Goal: Task Accomplishment & Management: Use online tool/utility

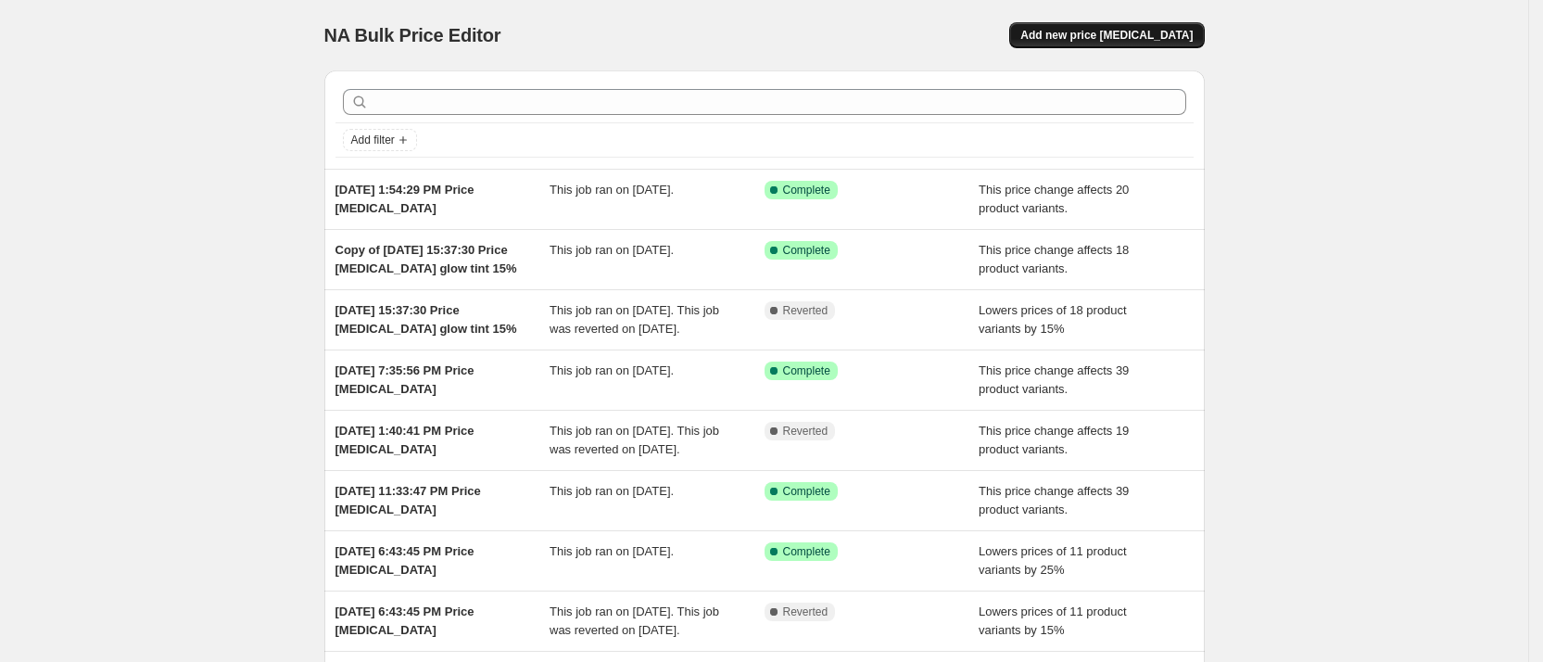
click at [1142, 33] on span "Add new price change job" at bounding box center [1106, 35] width 172 height 15
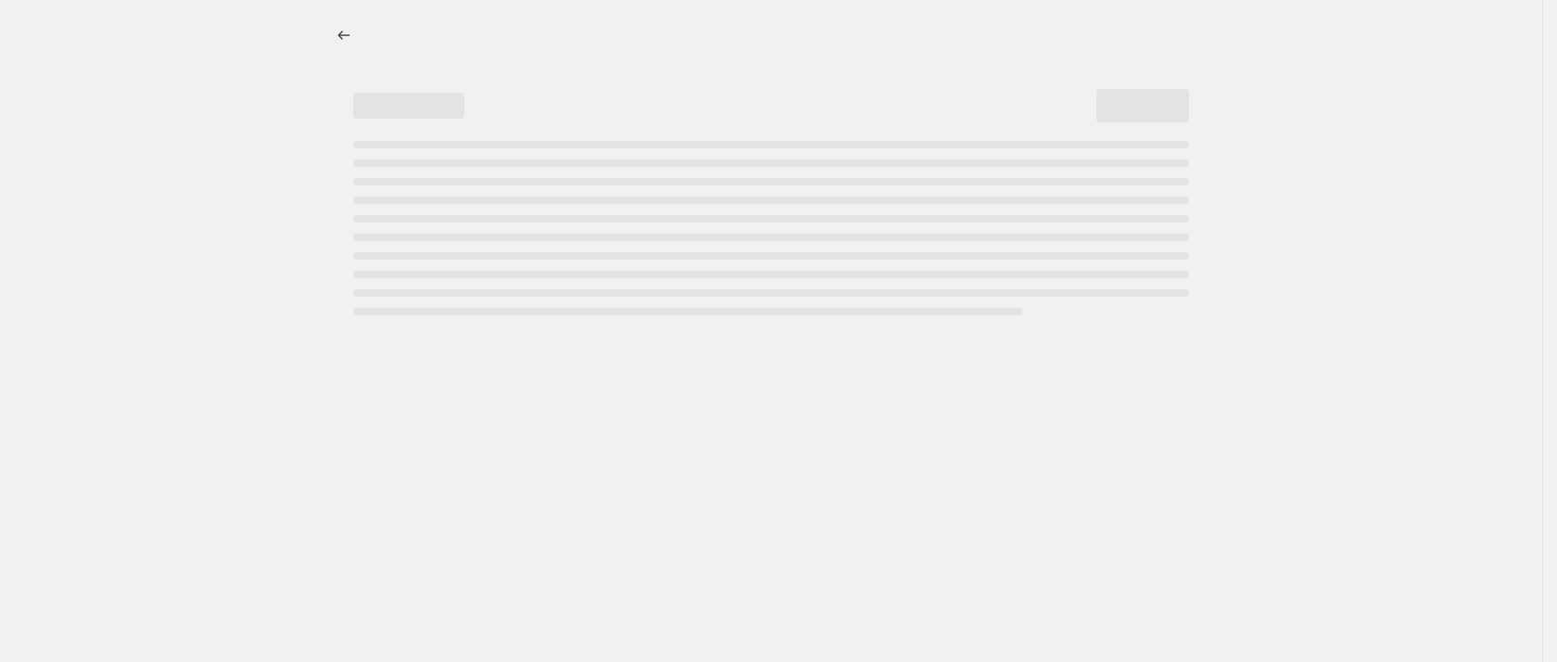
select select "percentage"
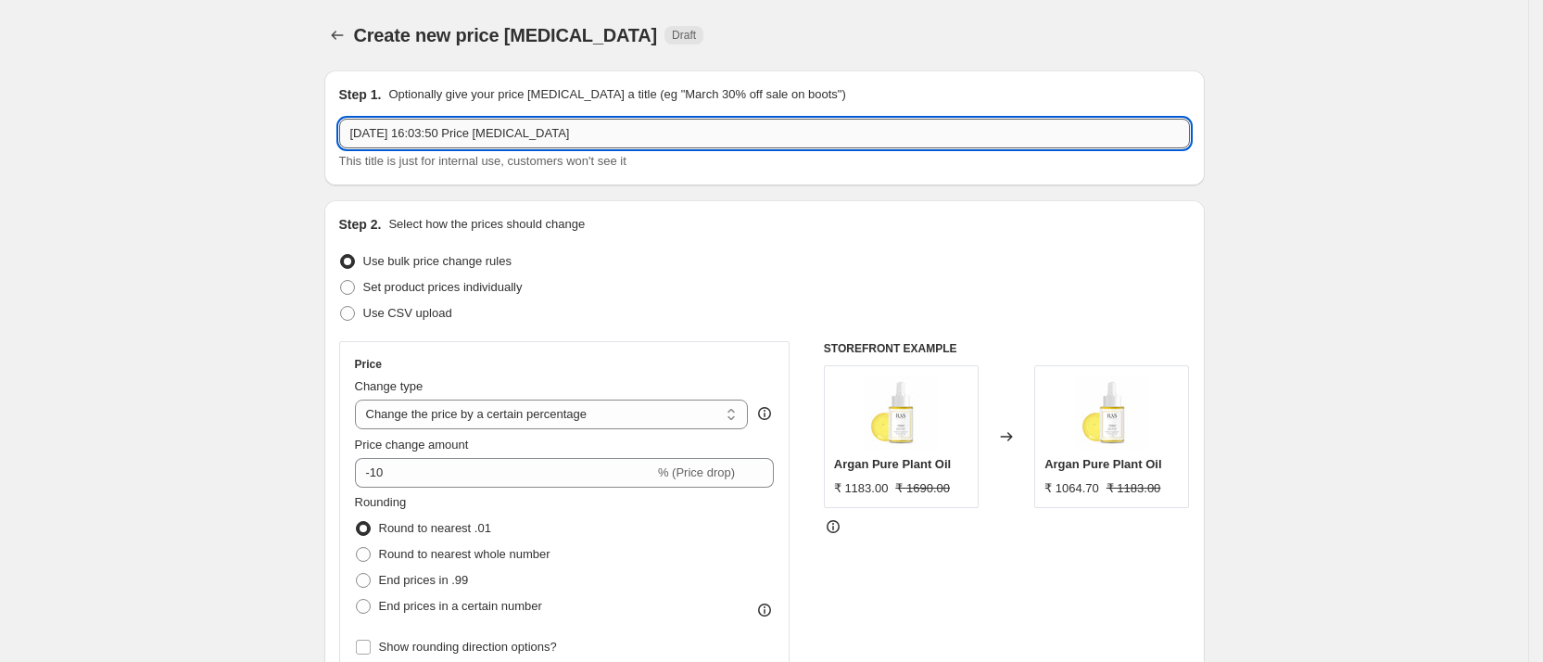
click at [769, 128] on input "27 Sept 2025, 16:03:50 Price change job" at bounding box center [764, 134] width 851 height 30
paste input "lipstick_Bulk"
type input "27 Sept 2025, 16:03:50 Price change job lipstick_Bulk"
click at [479, 422] on select "Change the price to a certain amount Change the price by a certain amount Chang…" at bounding box center [552, 414] width 394 height 30
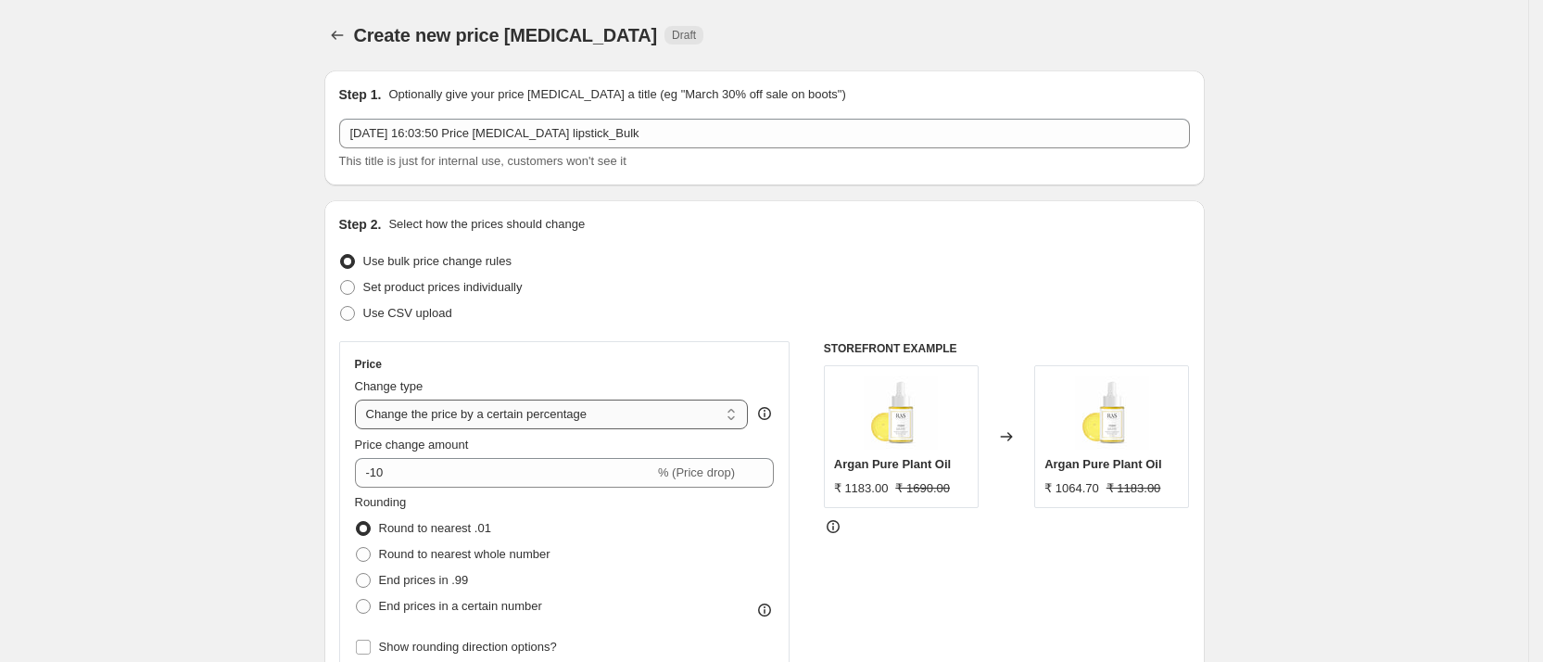
click at [361, 399] on select "Change the price to a certain amount Change the price by a certain amount Chang…" at bounding box center [552, 414] width 394 height 30
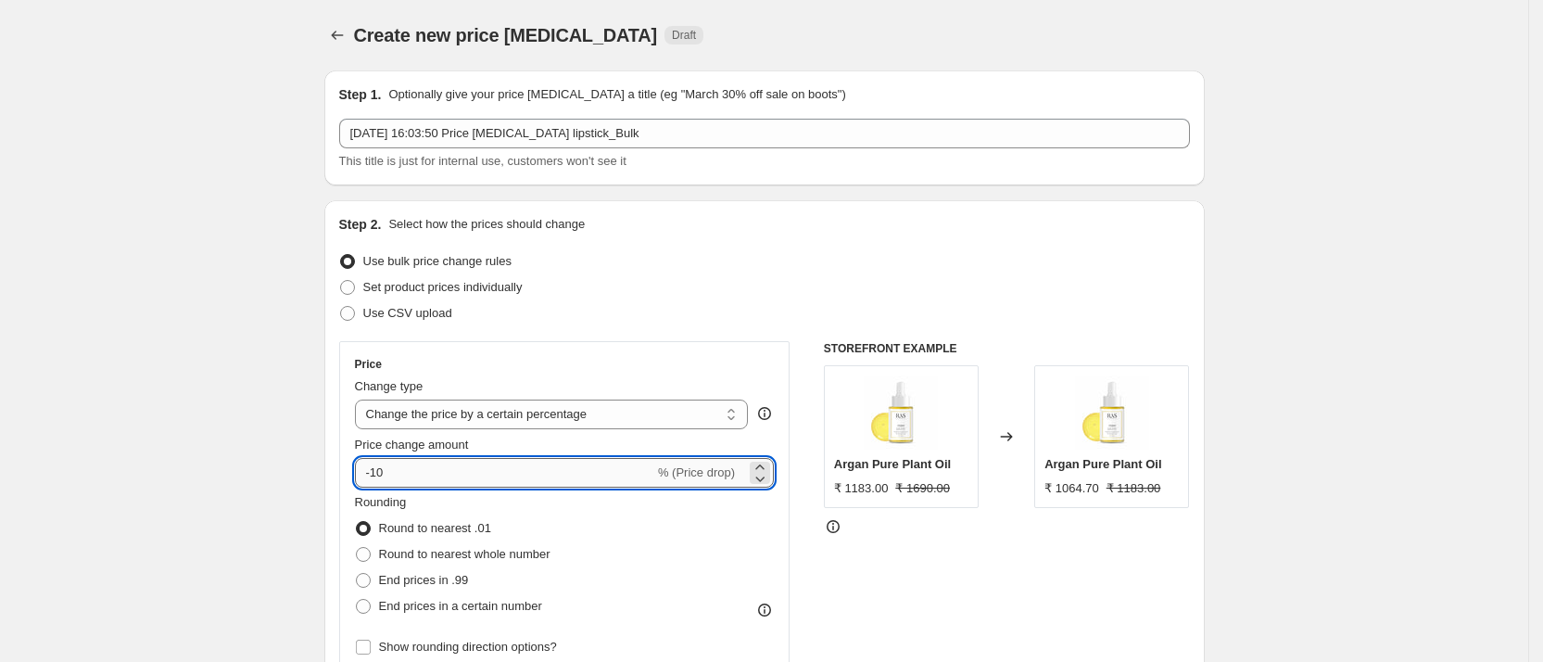
click at [406, 484] on input "-10" at bounding box center [504, 473] width 299 height 30
type input "-1"
type input "-15"
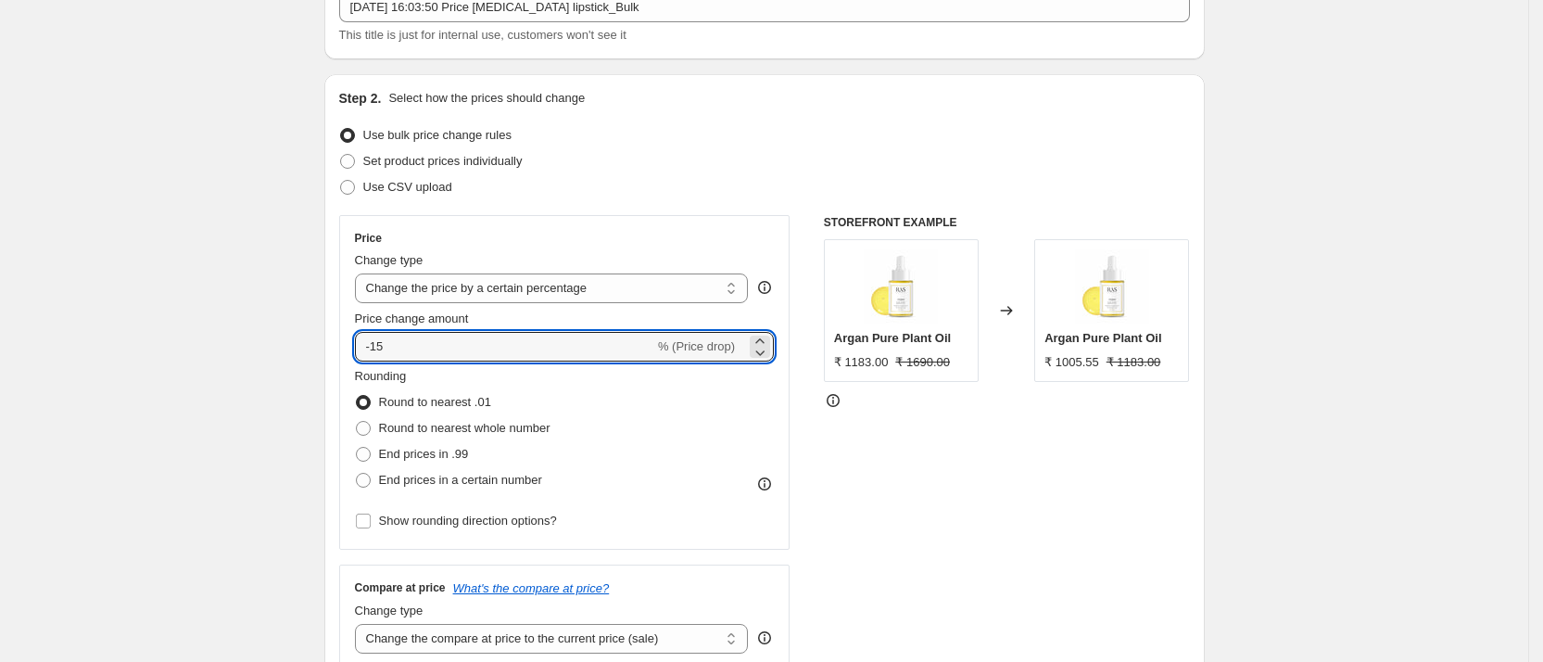
scroll to position [278, 0]
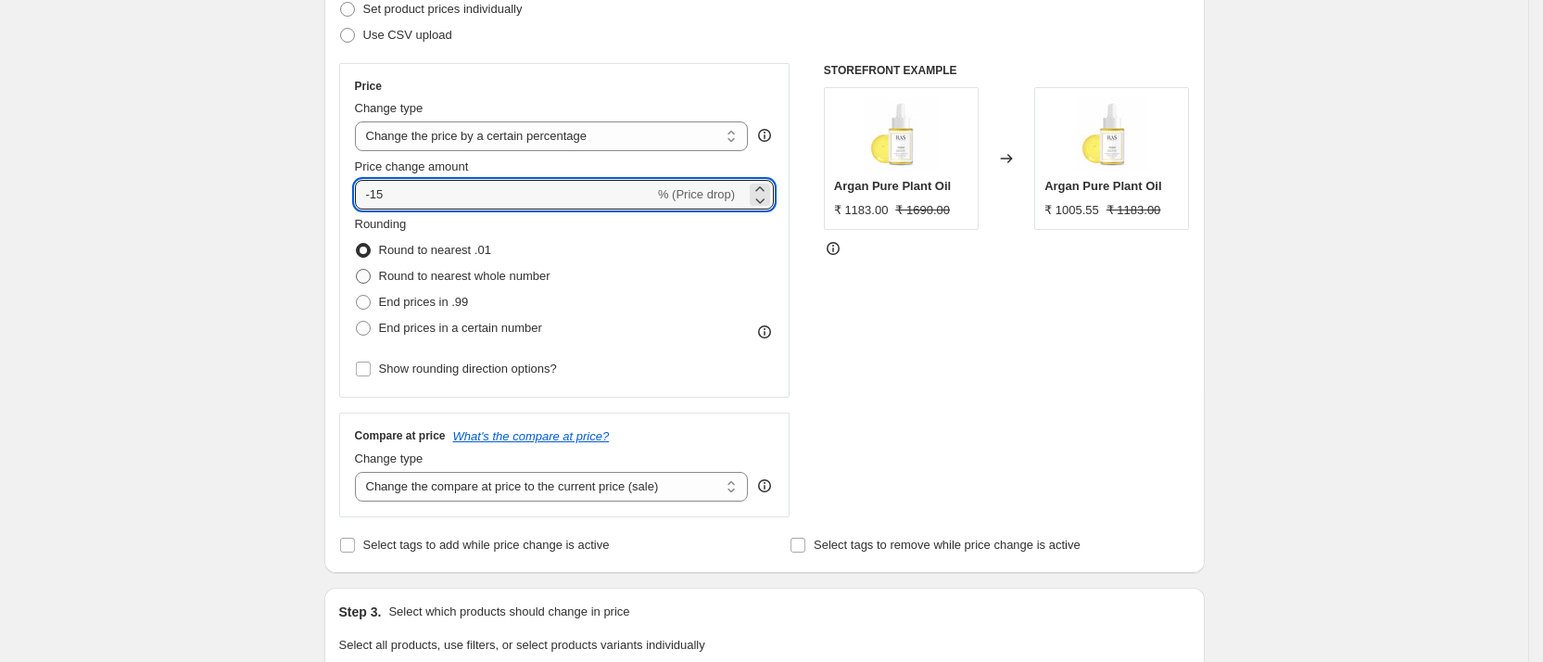
click at [531, 275] on span "Round to nearest whole number" at bounding box center [464, 276] width 171 height 14
click at [357, 270] on input "Round to nearest whole number" at bounding box center [356, 269] width 1 height 1
radio input "true"
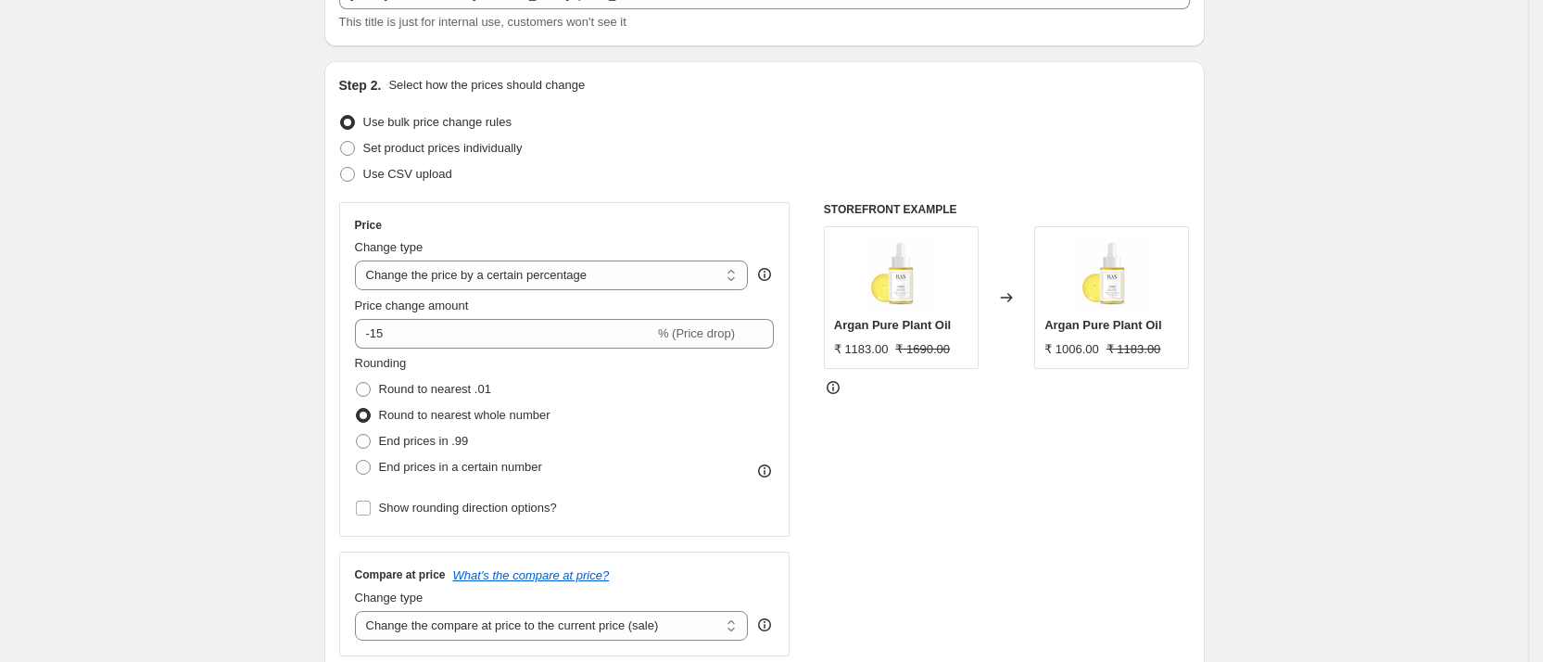
scroll to position [417, 0]
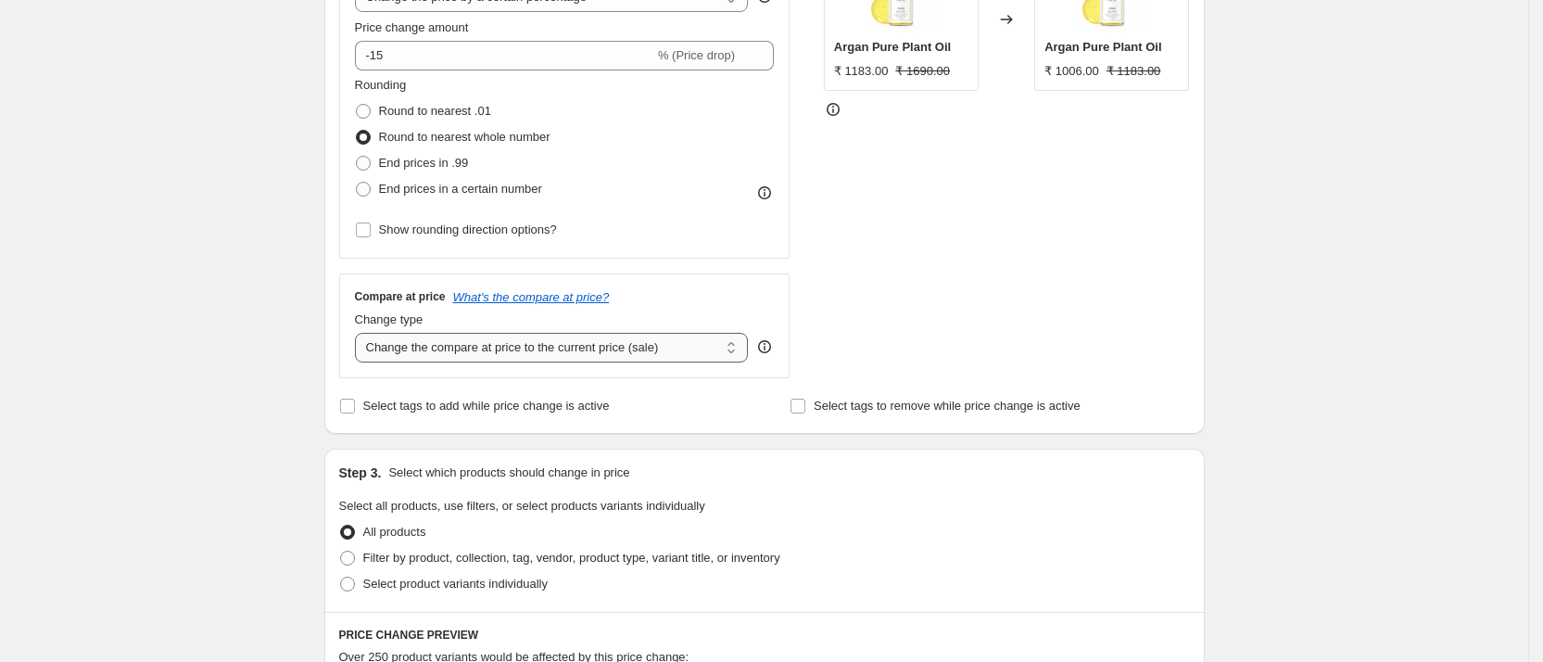
click at [622, 351] on select "Change the compare at price to the current price (sale) Change the compare at p…" at bounding box center [552, 348] width 394 height 30
click at [361, 333] on select "Change the compare at price to the current price (sale) Change the compare at p…" at bounding box center [552, 348] width 394 height 30
click at [610, 349] on select "Change the compare at price to the current price (sale) Change the compare at p…" at bounding box center [552, 348] width 394 height 30
click at [361, 333] on select "Change the compare at price to the current price (sale) Change the compare at p…" at bounding box center [552, 348] width 394 height 30
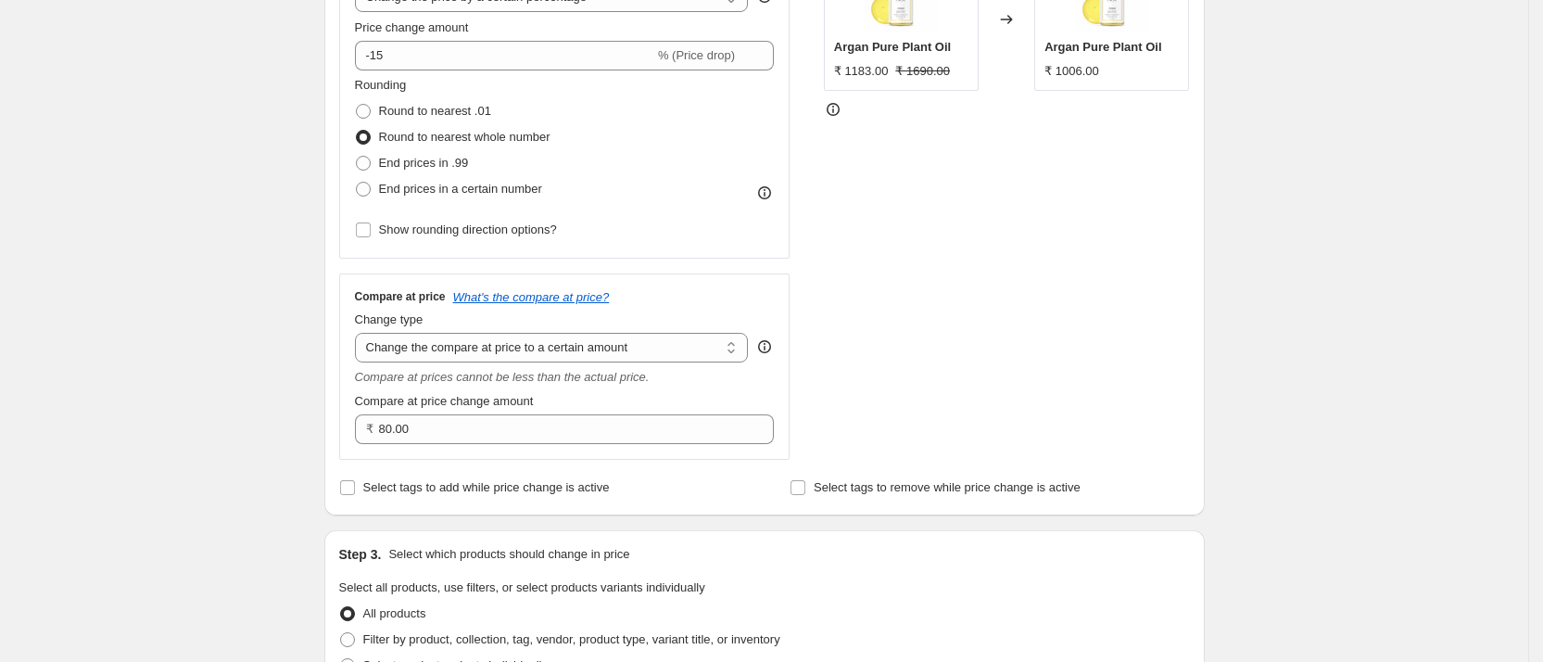
click at [610, 365] on div "Compare at price What's the compare at price? Change type Change the compare at…" at bounding box center [565, 366] width 420 height 155
click at [649, 350] on select "Change the compare at price to the current price (sale) Change the compare at p…" at bounding box center [552, 348] width 394 height 30
click at [361, 333] on select "Change the compare at price to the current price (sale) Change the compare at p…" at bounding box center [552, 348] width 394 height 30
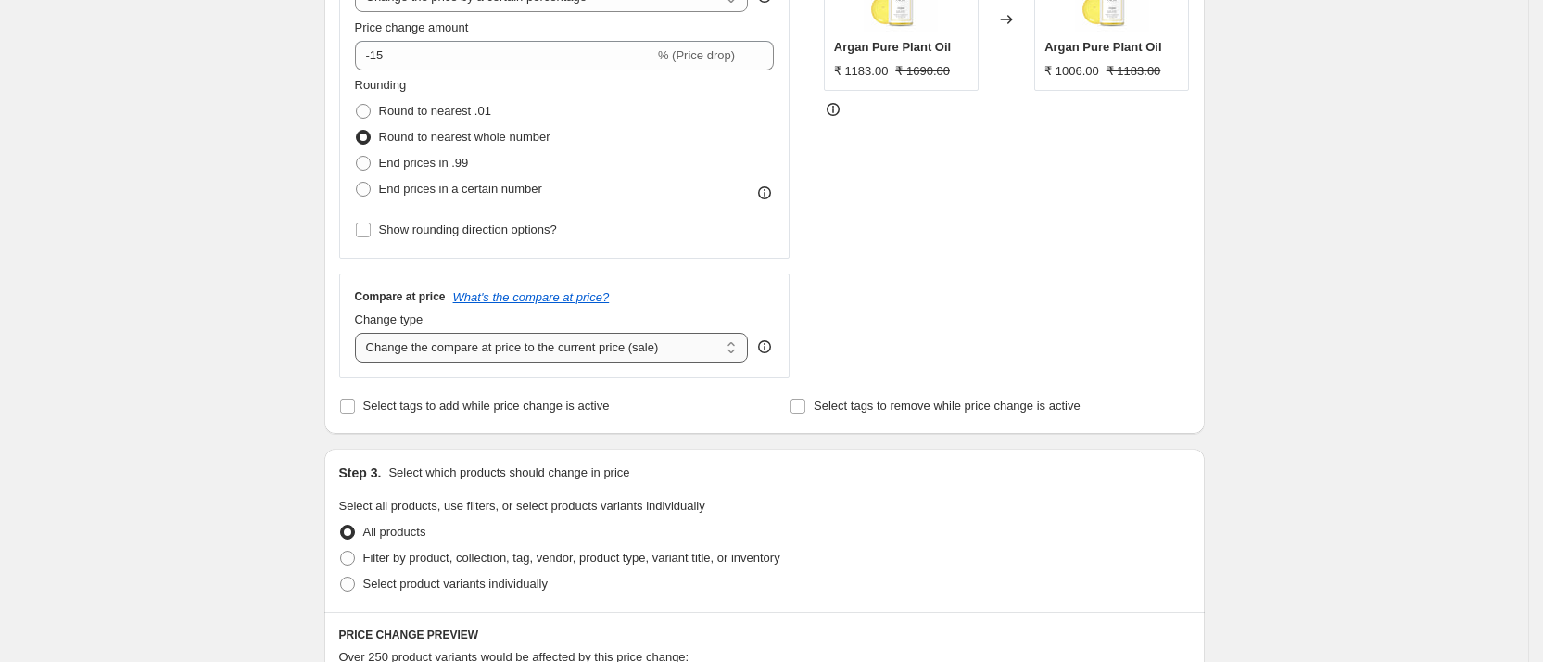
click at [632, 348] on select "Change the compare at price to the current price (sale) Change the compare at p…" at bounding box center [552, 348] width 394 height 30
select select "no_change"
click at [361, 333] on select "Change the compare at price to the current price (sale) Change the compare at p…" at bounding box center [552, 348] width 394 height 30
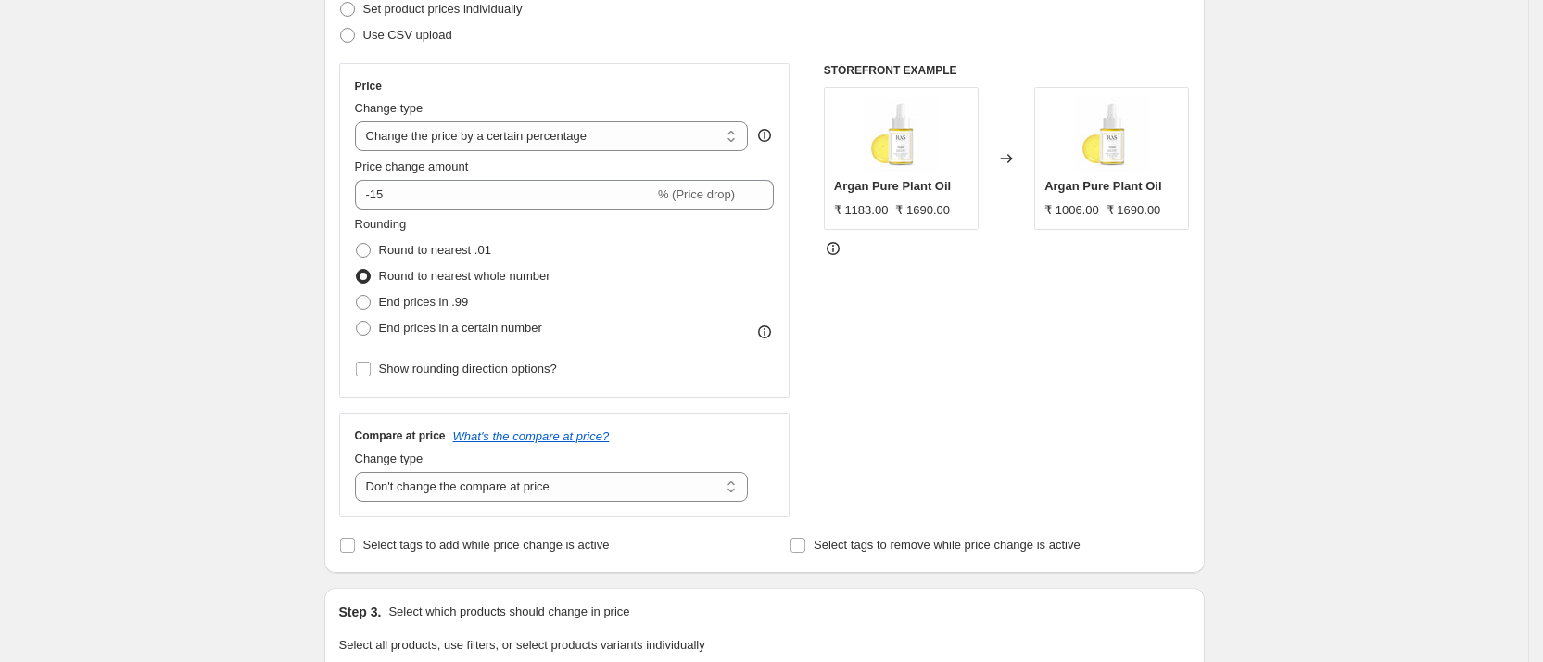
scroll to position [139, 0]
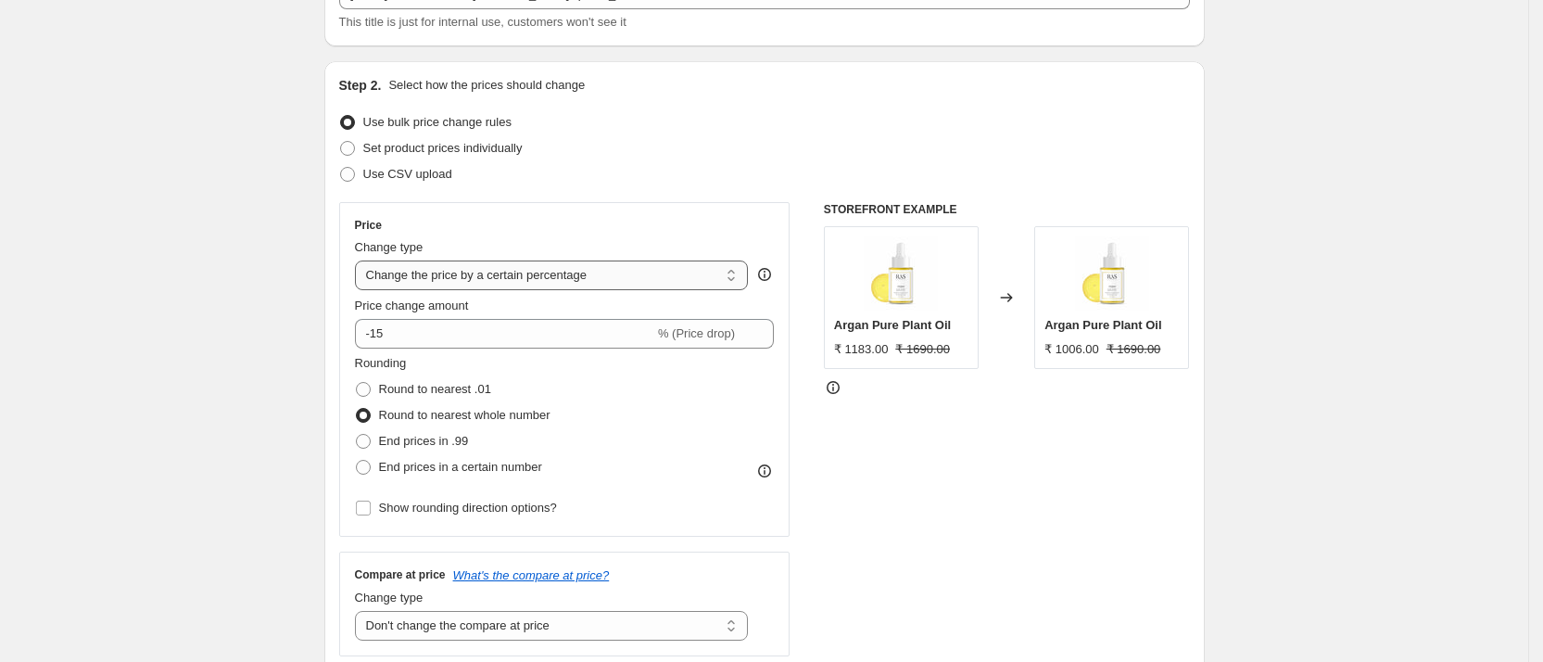
click at [578, 272] on select "Change the price to a certain amount Change the price by a certain amount Chang…" at bounding box center [552, 275] width 394 height 30
click at [361, 260] on select "Change the price to a certain amount Change the price by a certain amount Chang…" at bounding box center [552, 275] width 394 height 30
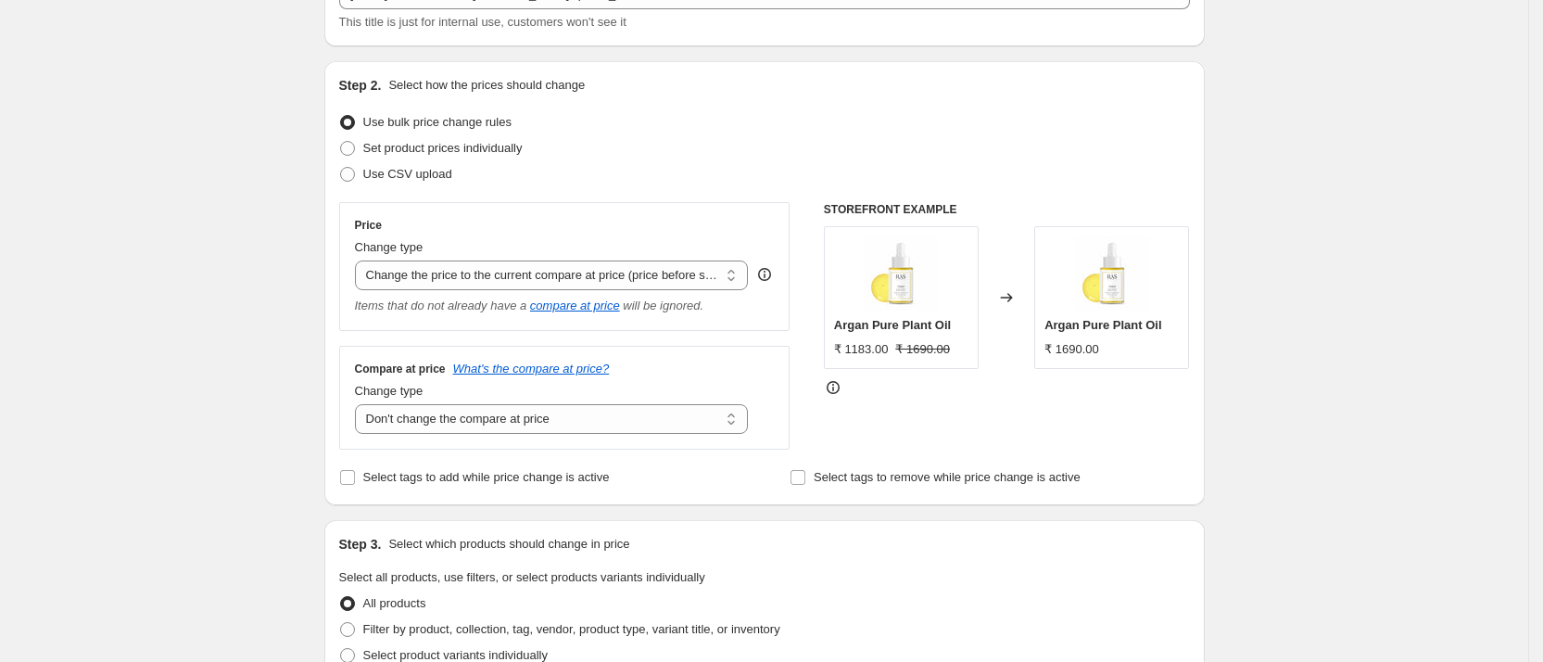
click at [610, 251] on div "Change type" at bounding box center [552, 247] width 394 height 19
click at [601, 270] on select "Change the price to a certain amount Change the price by a certain amount Chang…" at bounding box center [552, 275] width 394 height 30
click at [361, 260] on select "Change the price to a certain amount Change the price by a certain amount Chang…" at bounding box center [552, 275] width 394 height 30
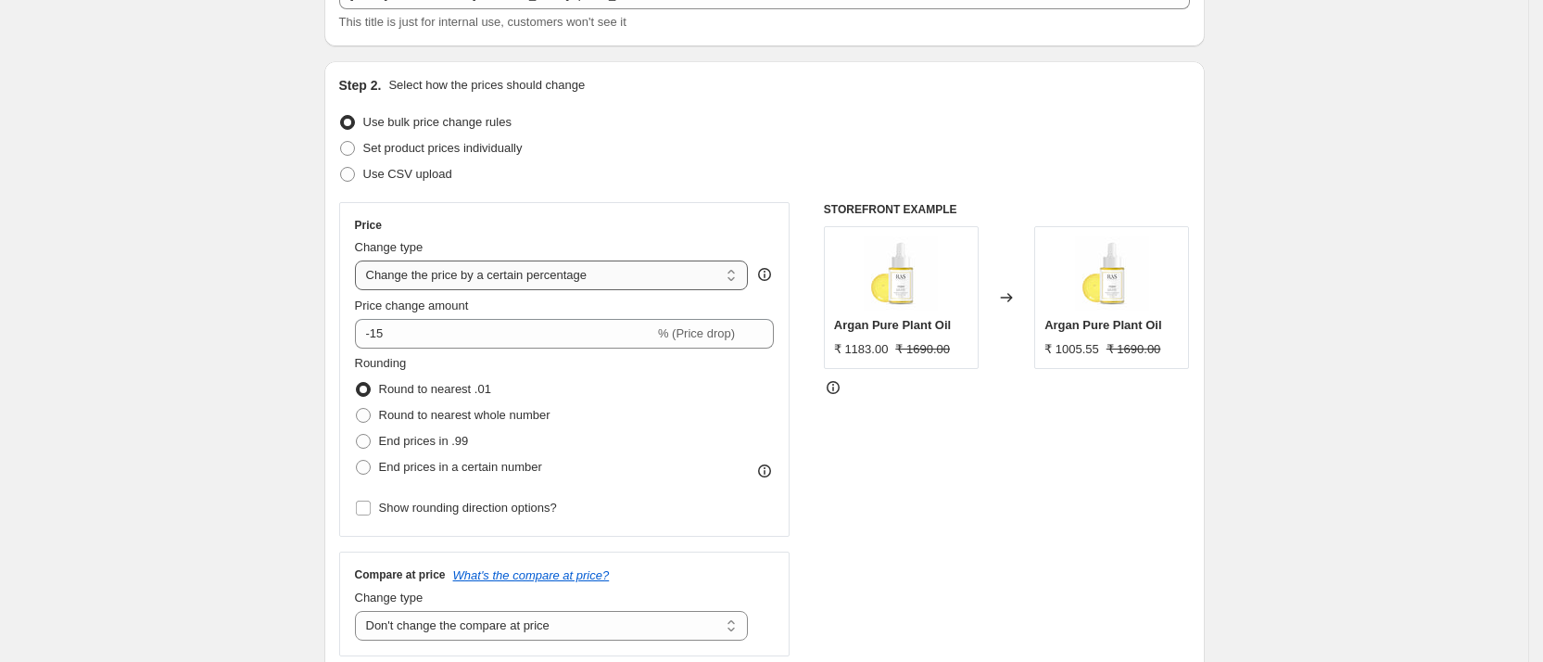
click at [599, 286] on select "Change the price to a certain amount Change the price by a certain amount Chang…" at bounding box center [552, 275] width 394 height 30
select select "pc"
type input "50"
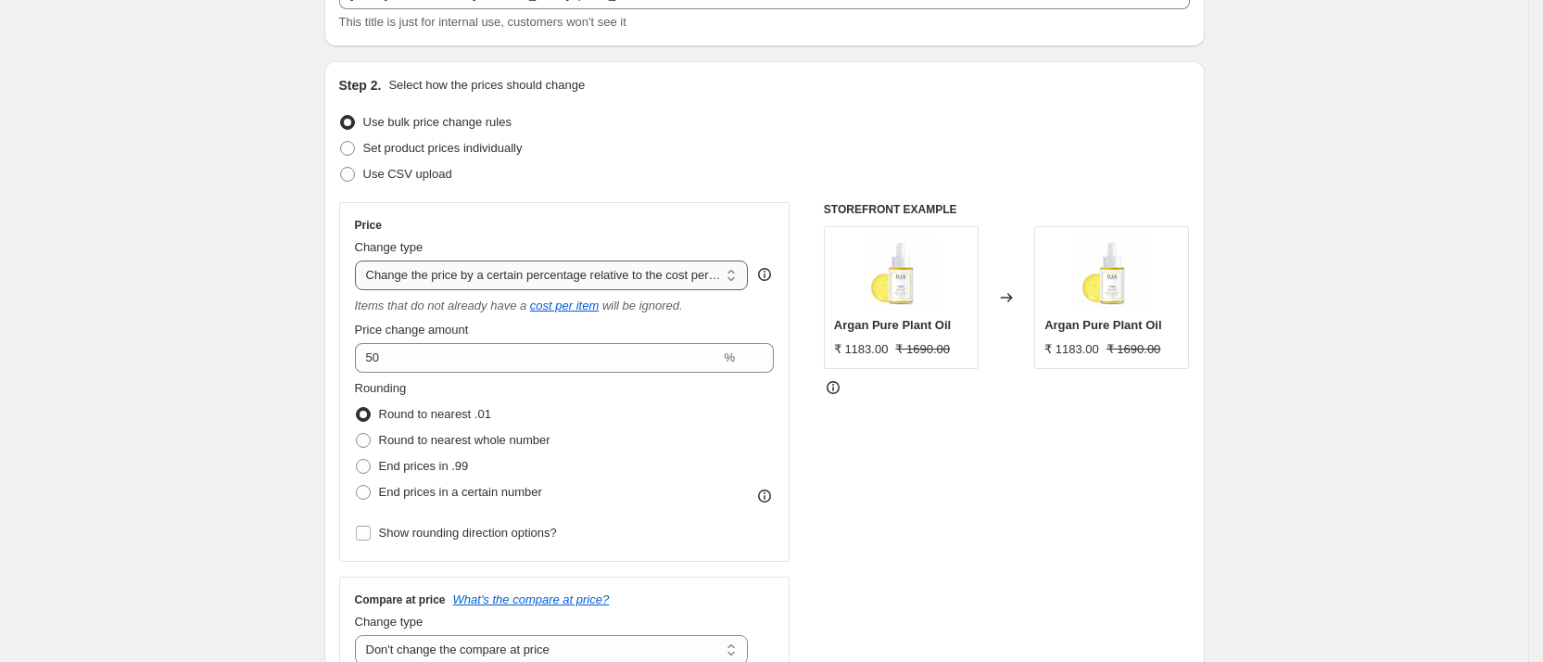
click at [613, 273] on select "Change the price to a certain amount Change the price by a certain amount Chang…" at bounding box center [552, 275] width 394 height 30
select select "bcap"
click at [361, 260] on select "Change the price to a certain amount Change the price by a certain amount Chang…" at bounding box center [552, 275] width 394 height 30
type input "-12.00"
click at [611, 279] on select "Change the price to a certain amount Change the price by a certain amount Chang…" at bounding box center [552, 275] width 394 height 30
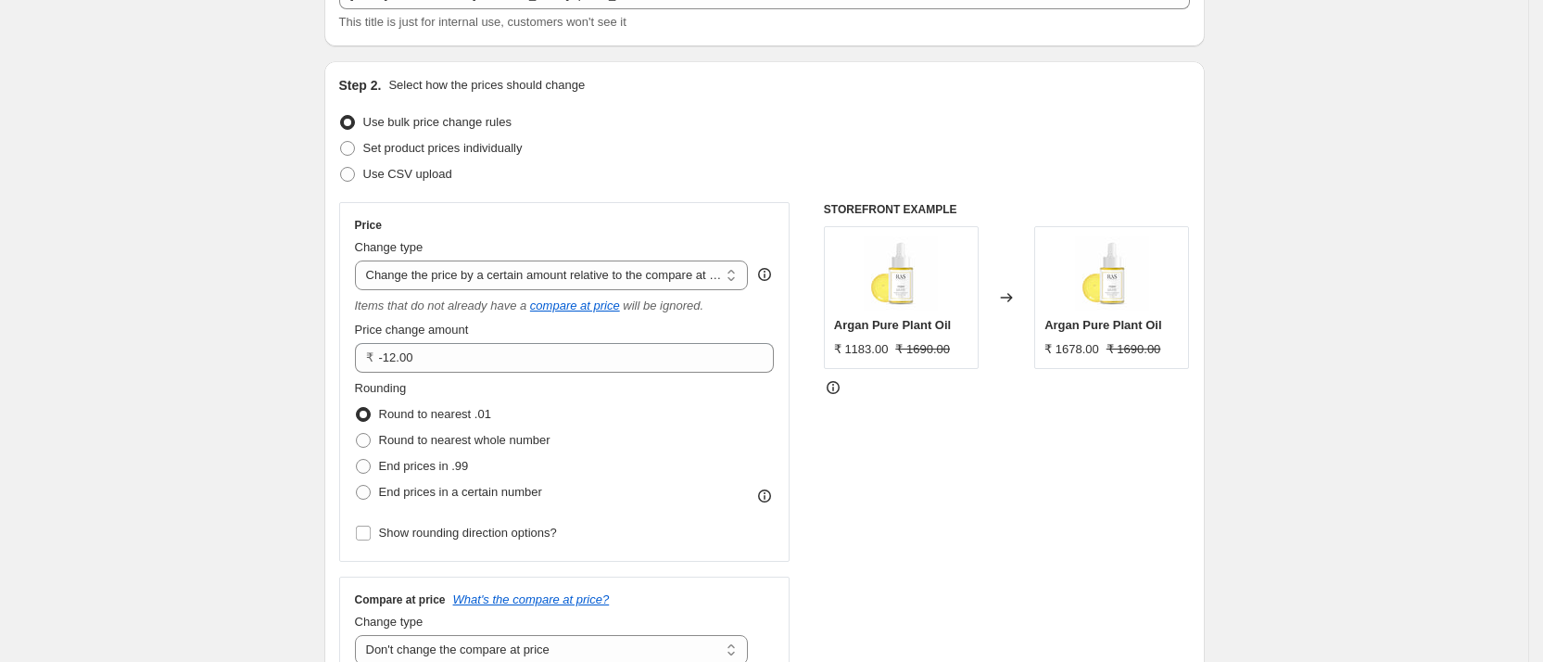
click at [879, 465] on div "STOREFRONT EXAMPLE Argan Pure Plant Oil ₹ 1183.00 ₹ 1690.00 Changed to Argan Pu…" at bounding box center [1007, 441] width 366 height 478
click at [421, 263] on select "Change the price to a certain amount Change the price by a certain amount Chang…" at bounding box center [552, 275] width 394 height 30
select select "percentage"
click at [361, 260] on select "Change the price to a certain amount Change the price by a certain amount Chang…" at bounding box center [552, 275] width 394 height 30
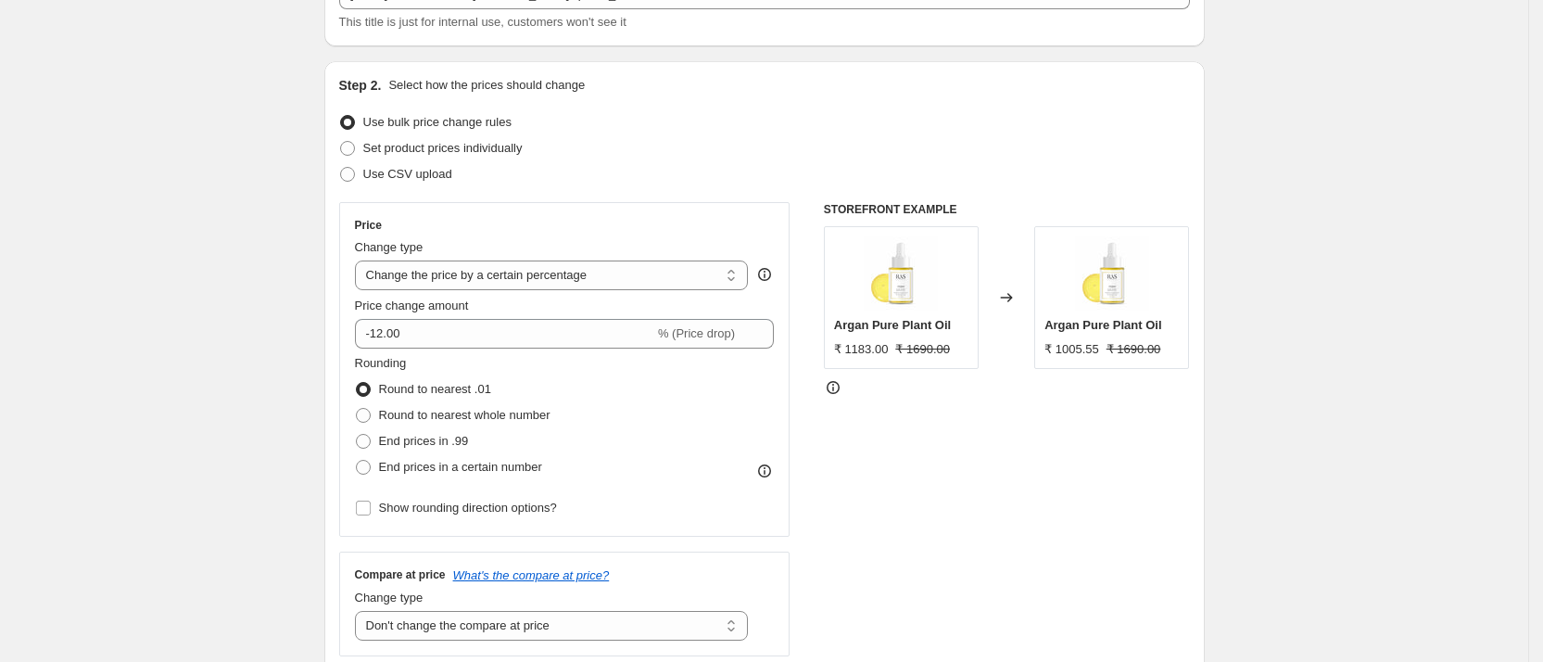
type input "-15"
click at [677, 285] on select "Change the price to a certain amount Change the price by a certain amount Chang…" at bounding box center [552, 275] width 394 height 30
select select "by"
click at [361, 260] on select "Change the price to a certain amount Change the price by a certain amount Chang…" at bounding box center [552, 275] width 394 height 30
type input "-10.00"
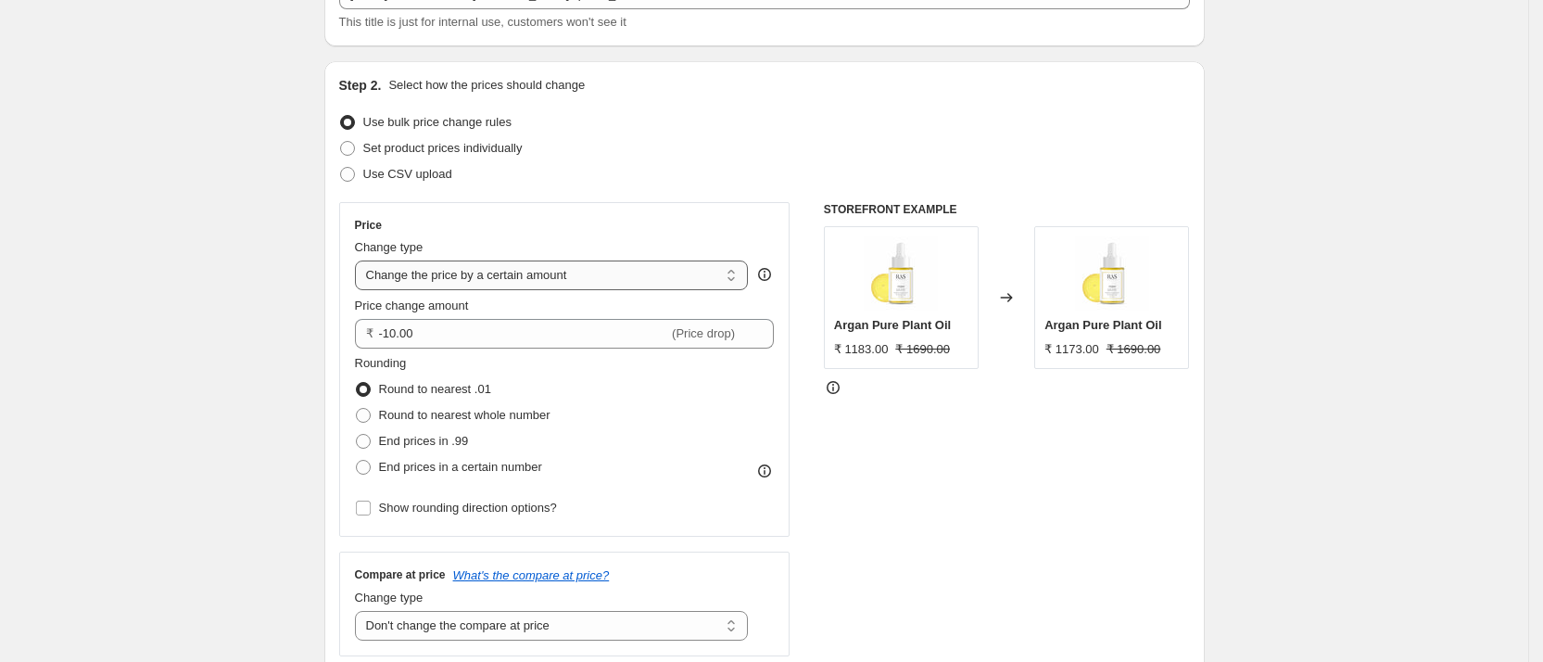
click at [628, 284] on select "Change the price to a certain amount Change the price by a certain amount Chang…" at bounding box center [552, 275] width 394 height 30
select select "percentage"
click at [361, 260] on select "Change the price to a certain amount Change the price by a certain amount Chang…" at bounding box center [552, 275] width 394 height 30
type input "-15"
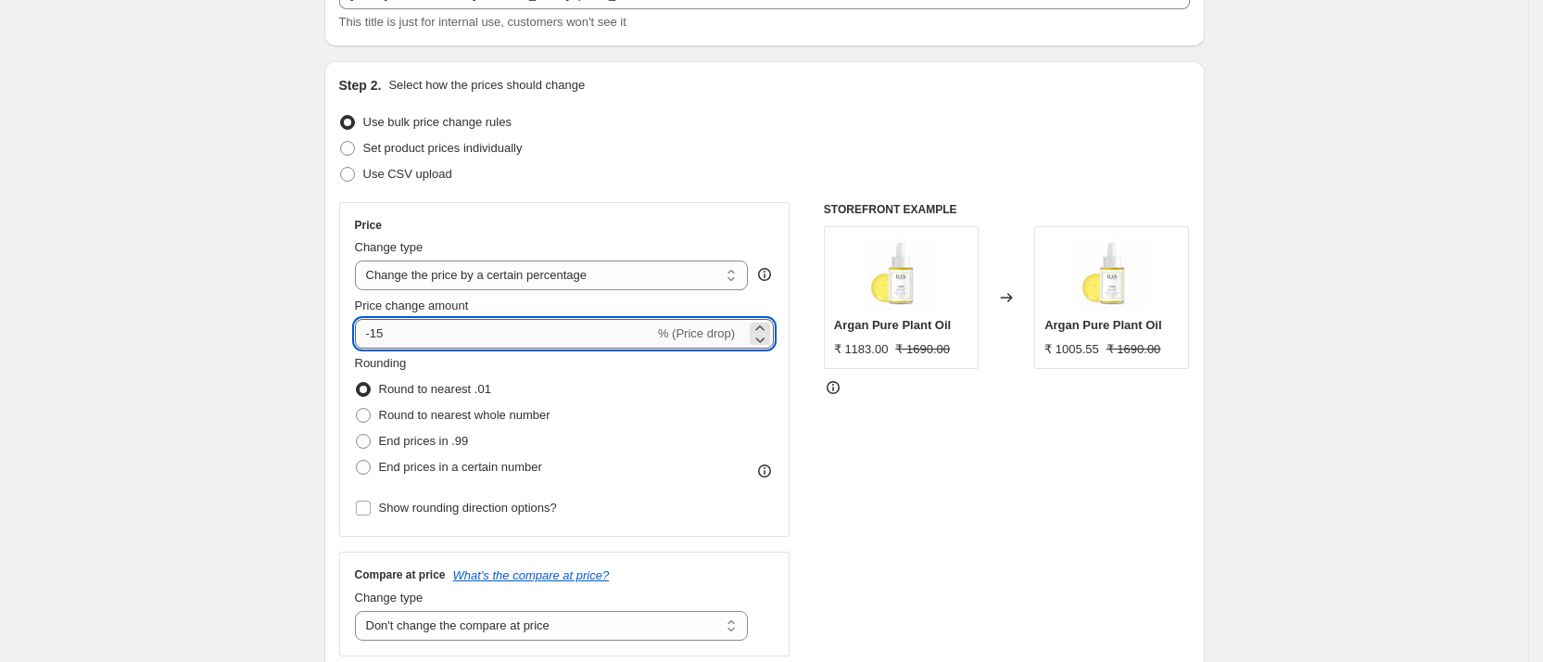
click at [469, 335] on input "-15" at bounding box center [504, 334] width 299 height 30
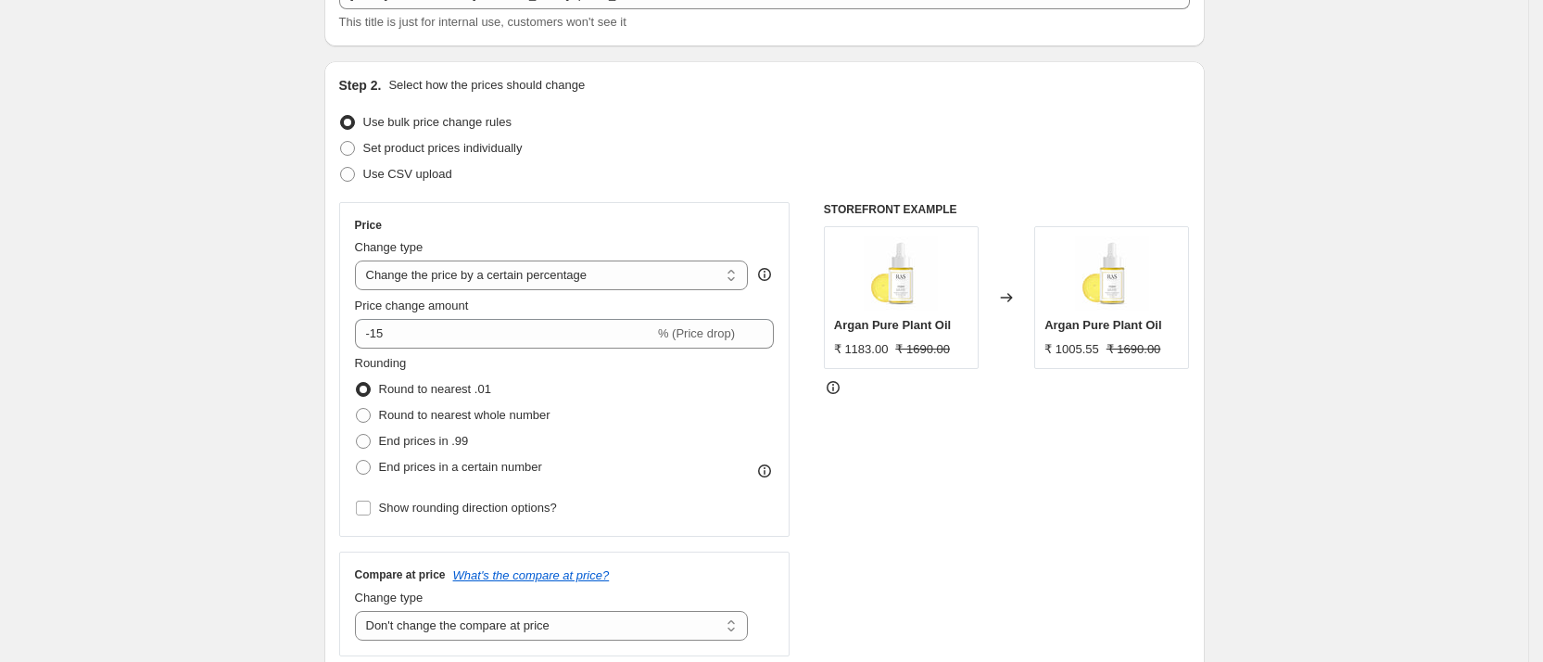
click at [511, 417] on span "Round to nearest whole number" at bounding box center [464, 415] width 171 height 14
click at [357, 409] on input "Round to nearest whole number" at bounding box center [356, 408] width 1 height 1
radio input "true"
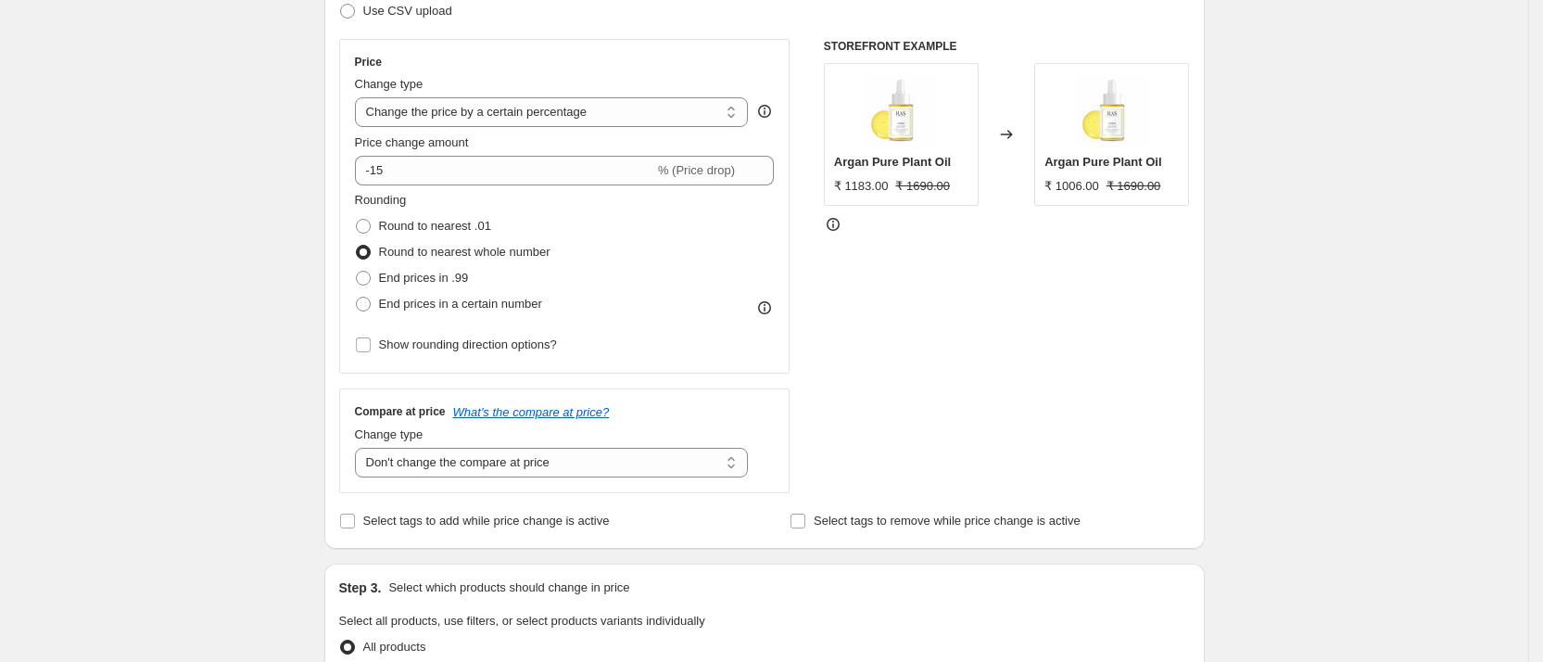
scroll to position [0, 0]
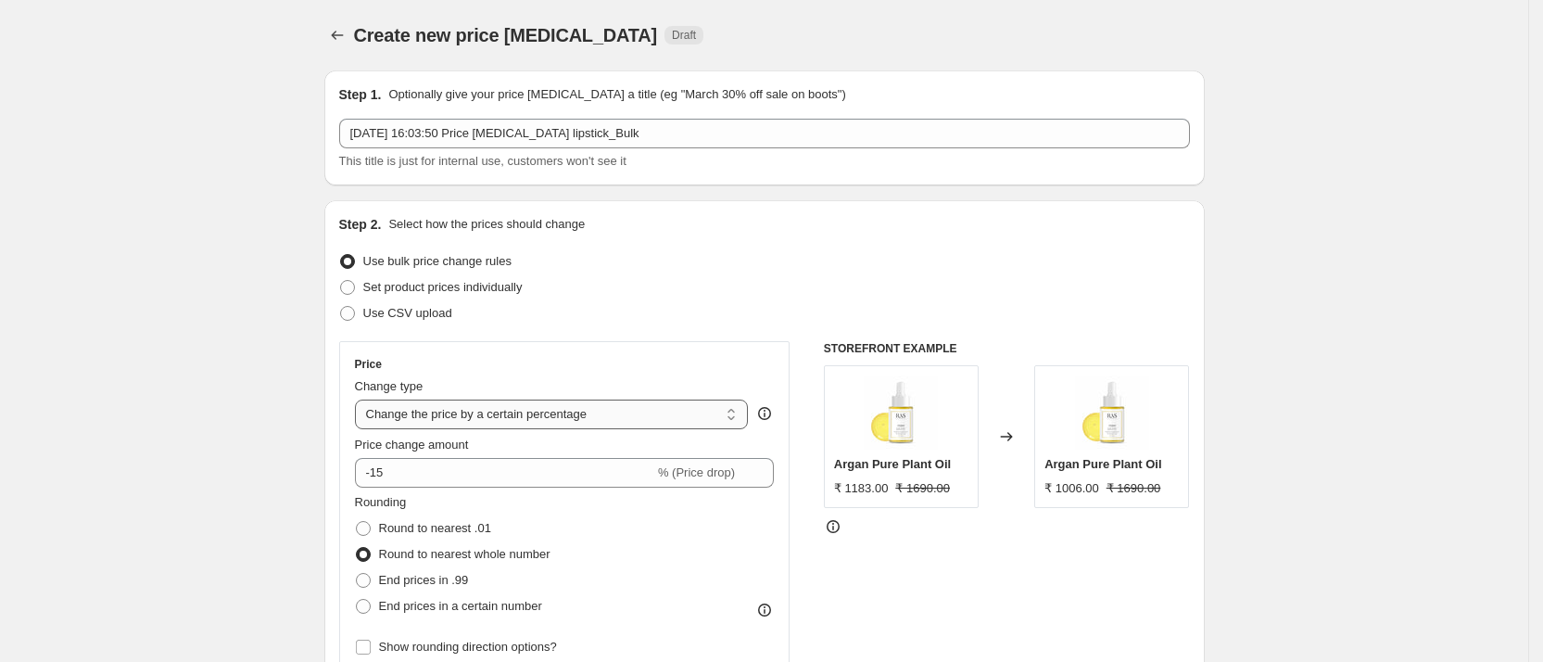
click at [494, 422] on select "Change the price to a certain amount Change the price by a certain amount Chang…" at bounding box center [552, 414] width 394 height 30
click at [361, 399] on select "Change the price to a certain amount Change the price by a certain amount Chang…" at bounding box center [552, 414] width 394 height 30
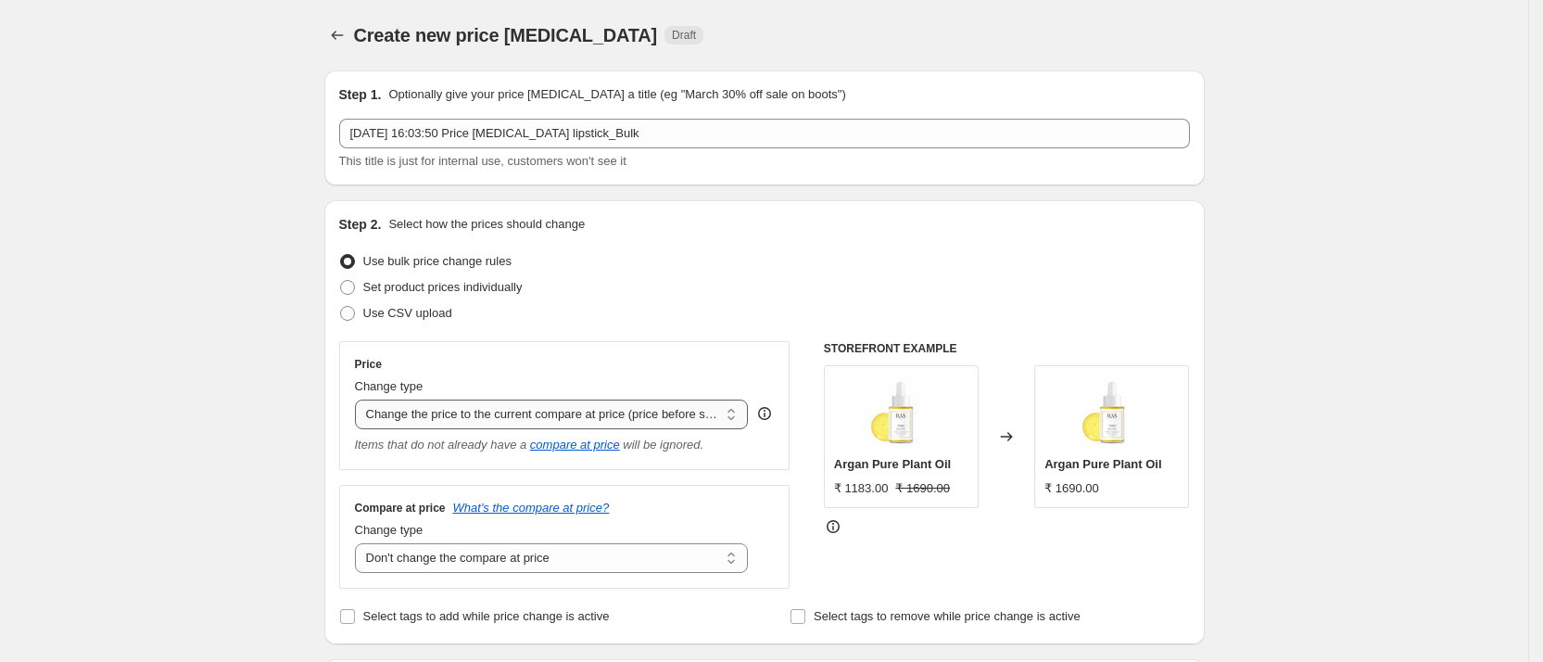
click at [602, 408] on select "Change the price to a certain amount Change the price by a certain amount Chang…" at bounding box center [552, 414] width 394 height 30
select select "pcap"
click at [361, 399] on select "Change the price to a certain amount Change the price by a certain amount Chang…" at bounding box center [552, 414] width 394 height 30
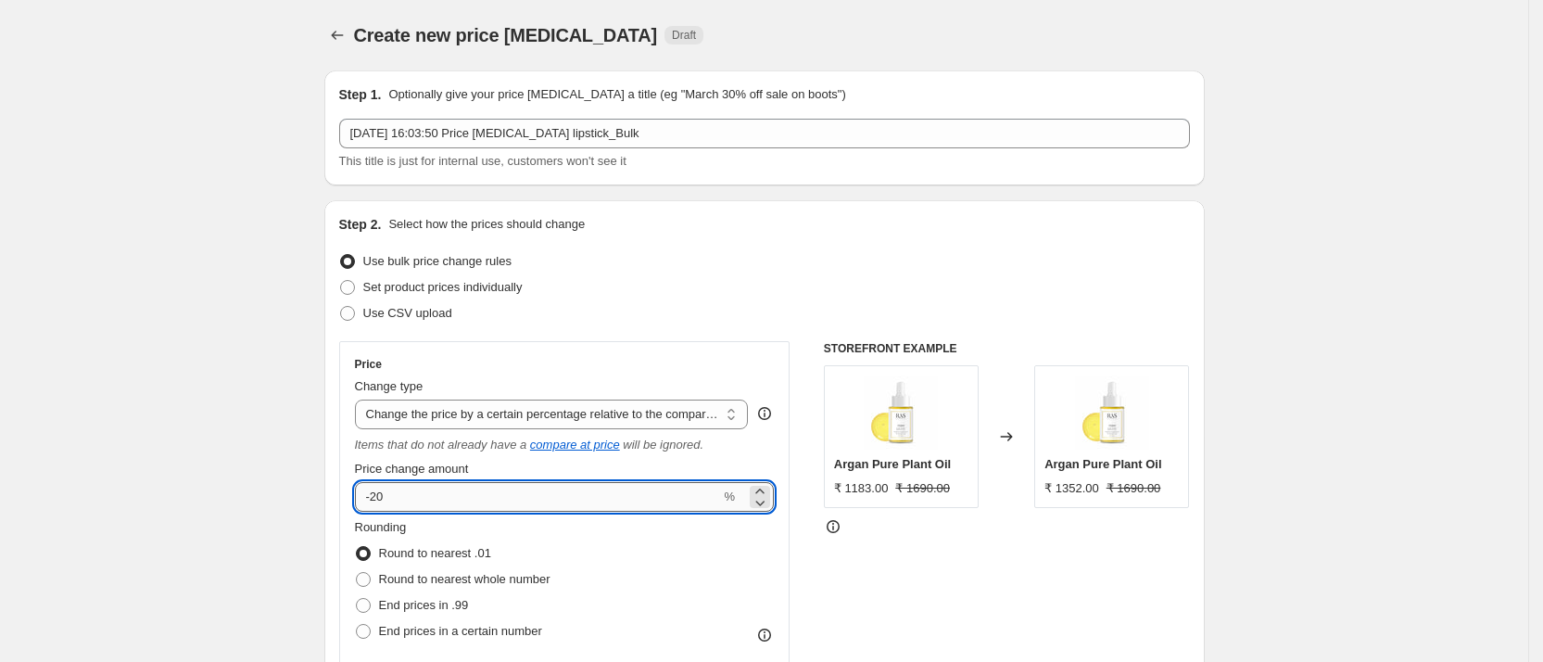
click at [411, 500] on input "-20" at bounding box center [538, 497] width 366 height 30
type input "-2"
type input "-15"
click at [883, 624] on div "STOREFRONT EXAMPLE Argan Pure Plant Oil ₹ 1183.00 ₹ 1690.00 Changed to Argan Pu…" at bounding box center [1007, 580] width 366 height 478
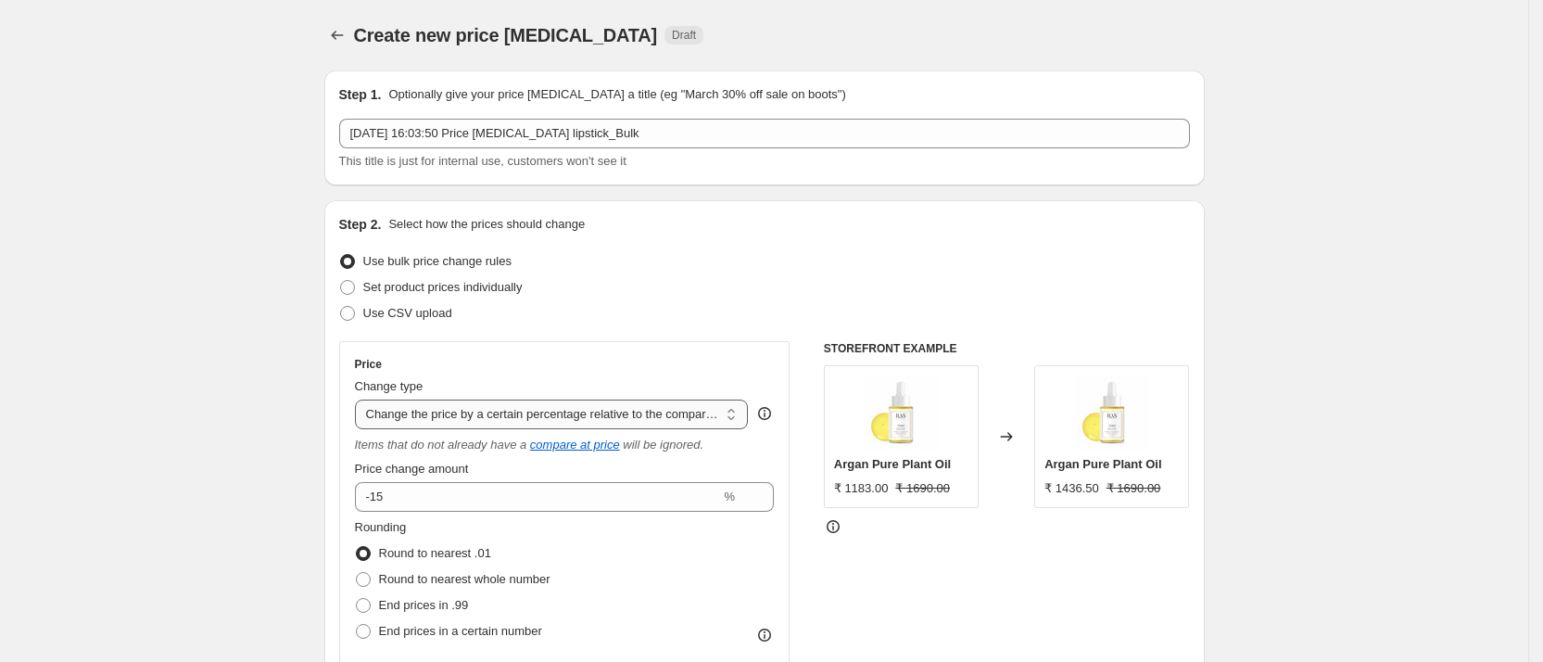
click at [708, 419] on select "Change the price to a certain amount Change the price by a certain amount Chang…" at bounding box center [552, 414] width 394 height 30
click at [1190, 249] on div "Use bulk price change rules" at bounding box center [764, 261] width 851 height 26
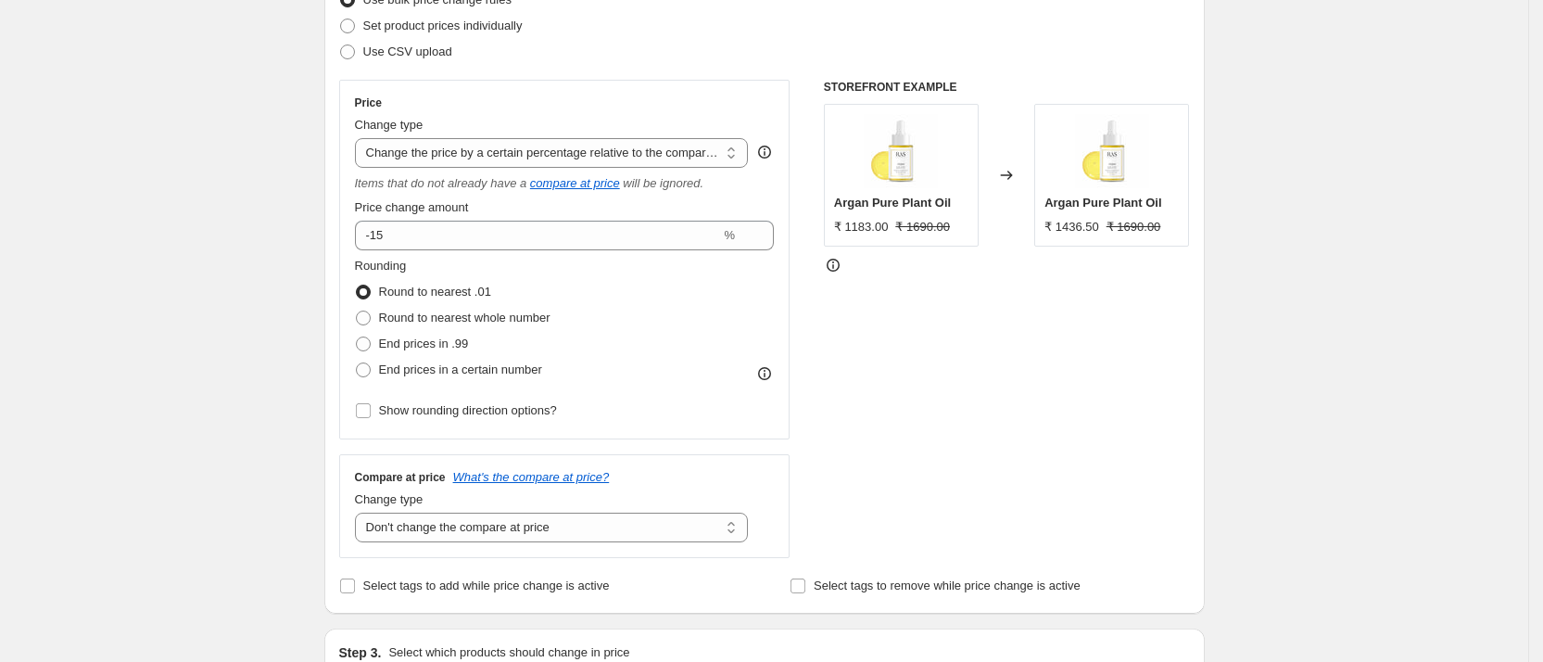
scroll to position [417, 0]
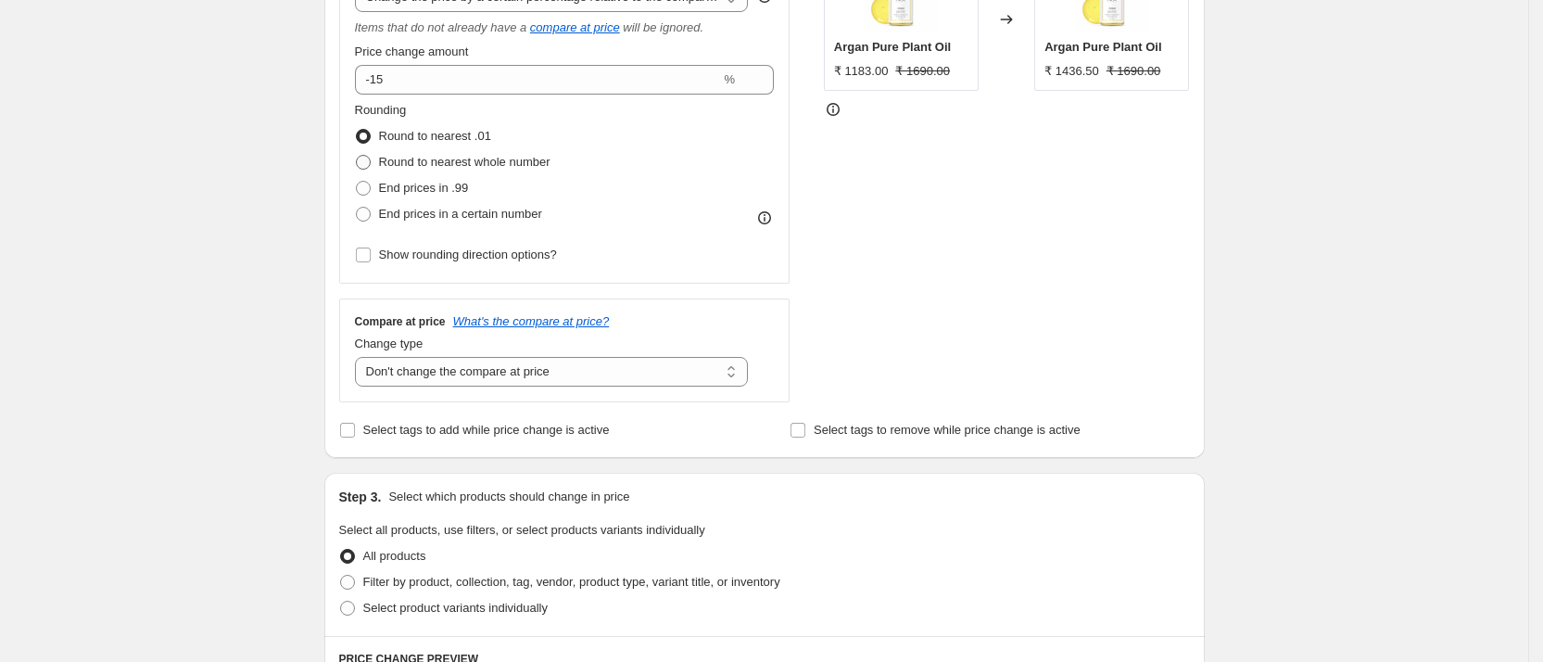
click at [525, 159] on span "Round to nearest whole number" at bounding box center [464, 162] width 171 height 14
click at [357, 156] on input "Round to nearest whole number" at bounding box center [356, 155] width 1 height 1
radio input "true"
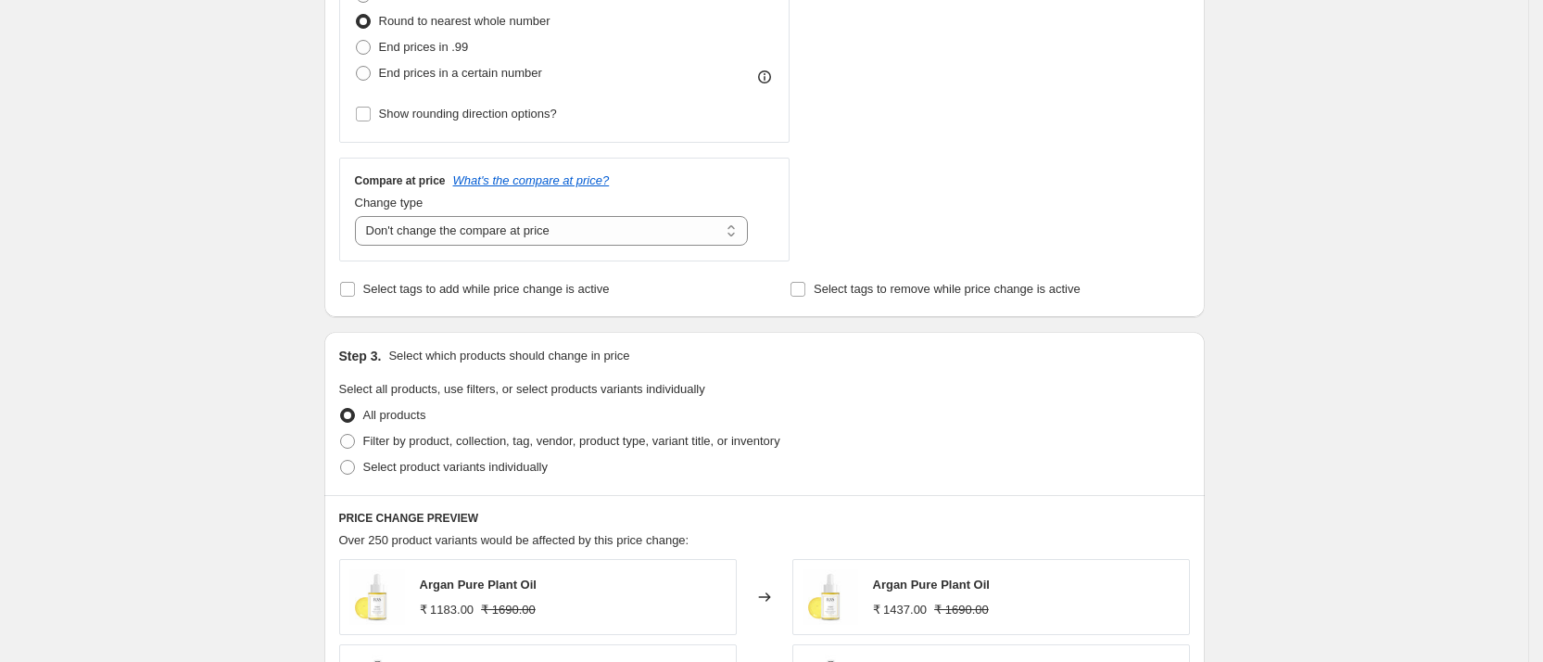
scroll to position [695, 0]
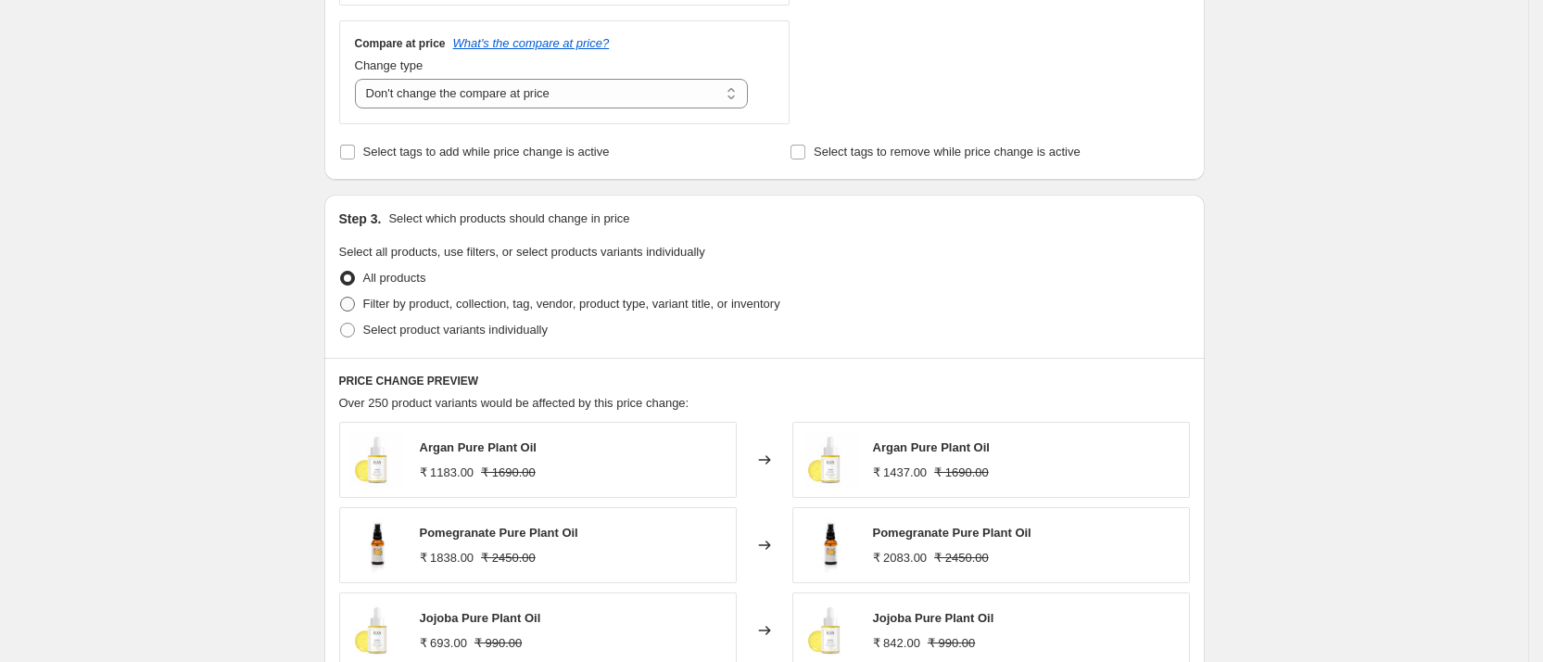
click at [463, 310] on span "Filter by product, collection, tag, vendor, product type, variant title, or inv…" at bounding box center [571, 304] width 417 height 14
click at [341, 297] on input "Filter by product, collection, tag, vendor, product type, variant title, or inv…" at bounding box center [340, 297] width 1 height 1
radio input "true"
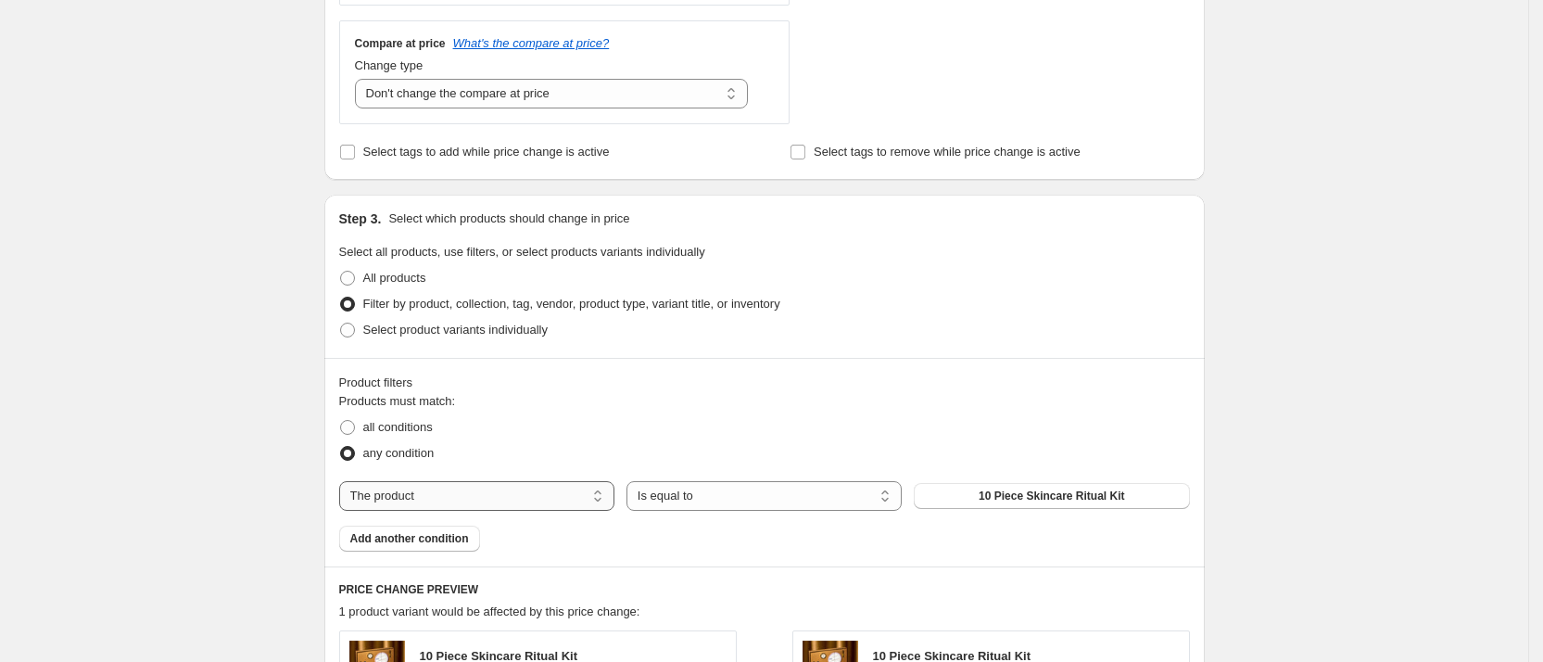
click at [515, 497] on select "The product The product's collection The product's tag The product's vendor The…" at bounding box center [476, 496] width 275 height 30
select select "collection"
click at [1056, 488] on span "#1 CLEANSE & TONE" at bounding box center [1051, 495] width 113 height 15
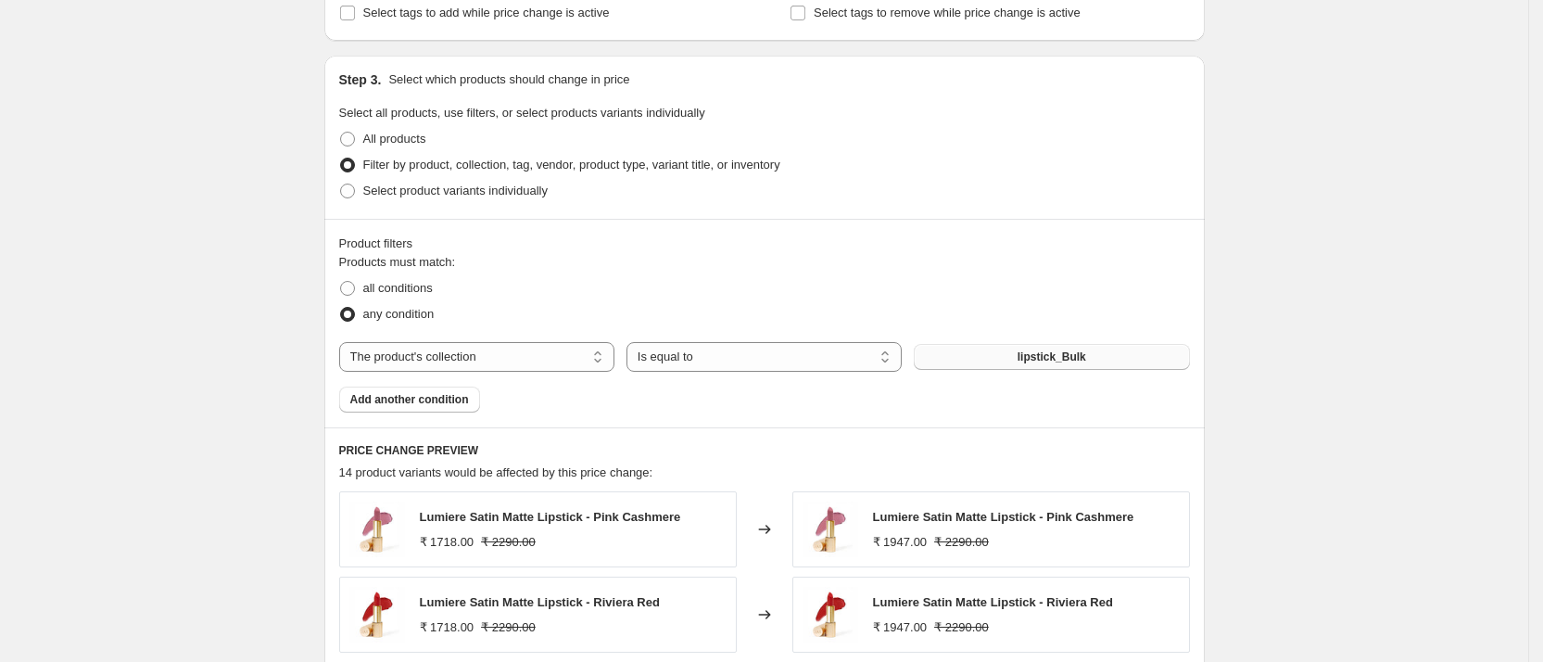
scroll to position [1423, 0]
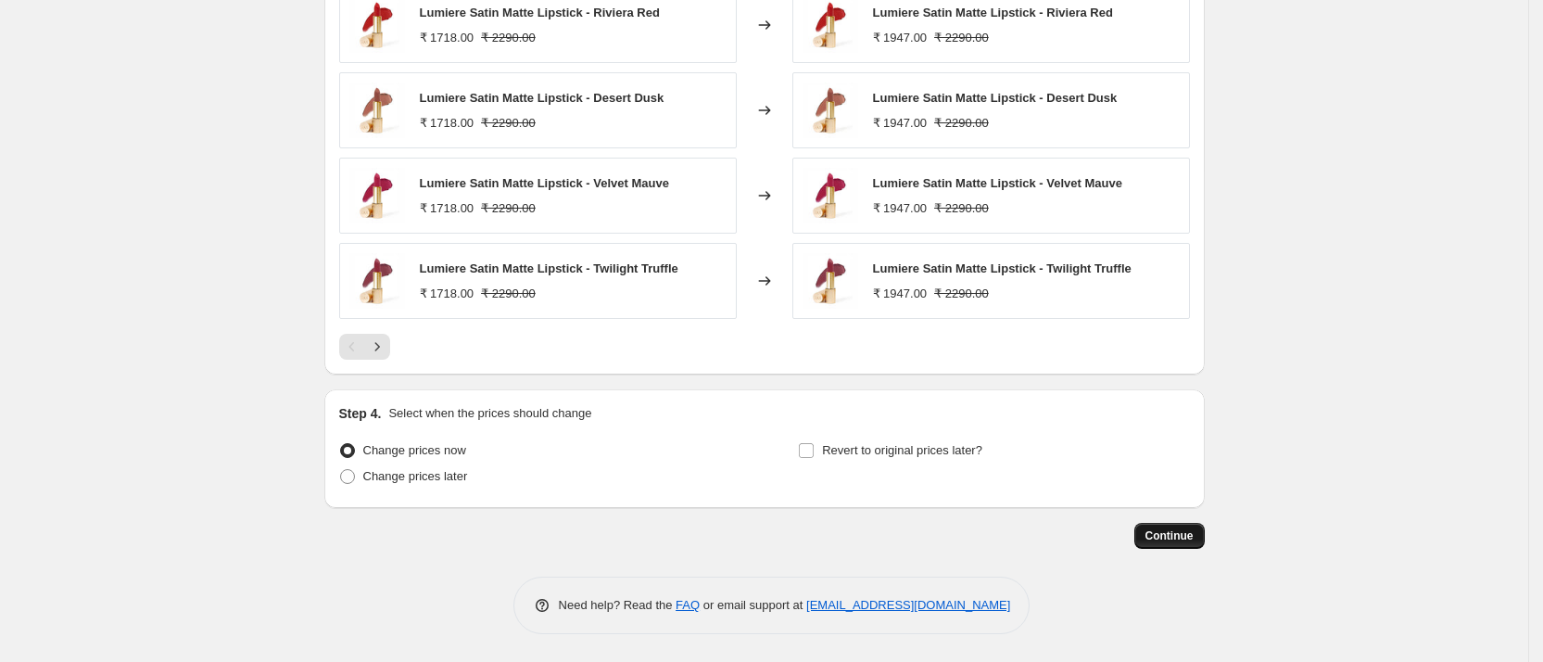
click at [1167, 531] on span "Continue" at bounding box center [1169, 535] width 48 height 15
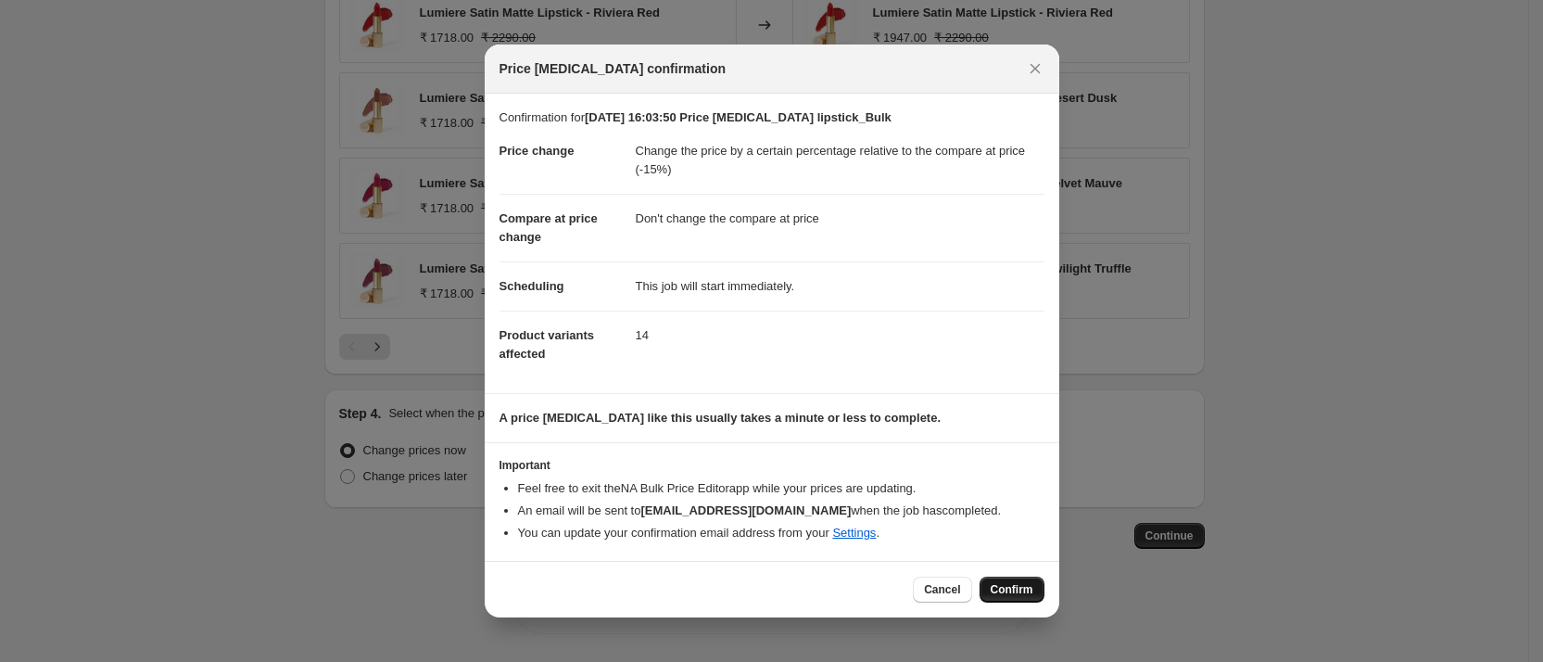
click at [1009, 587] on span "Confirm" at bounding box center [1012, 589] width 43 height 15
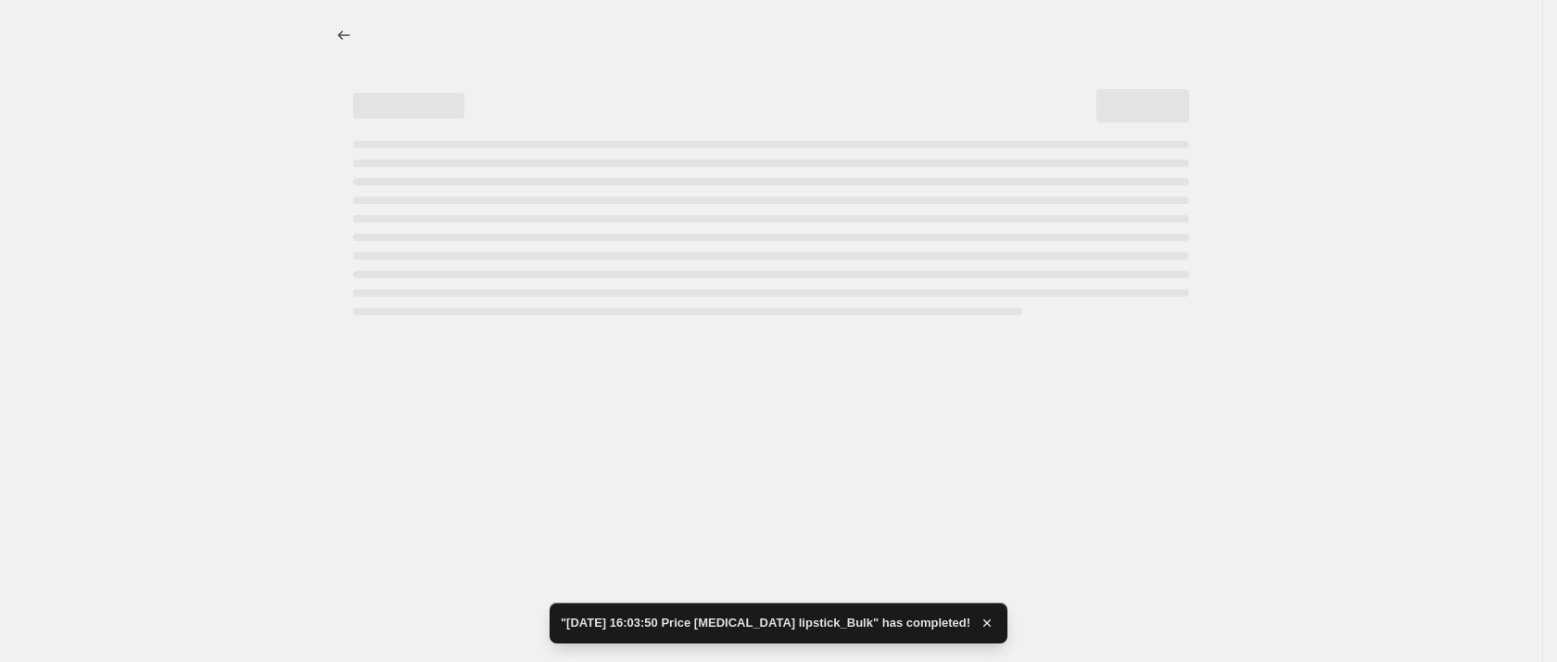
select select "pcap"
select select "no_change"
select select "collection"
